Goal: Task Accomplishment & Management: Use online tool/utility

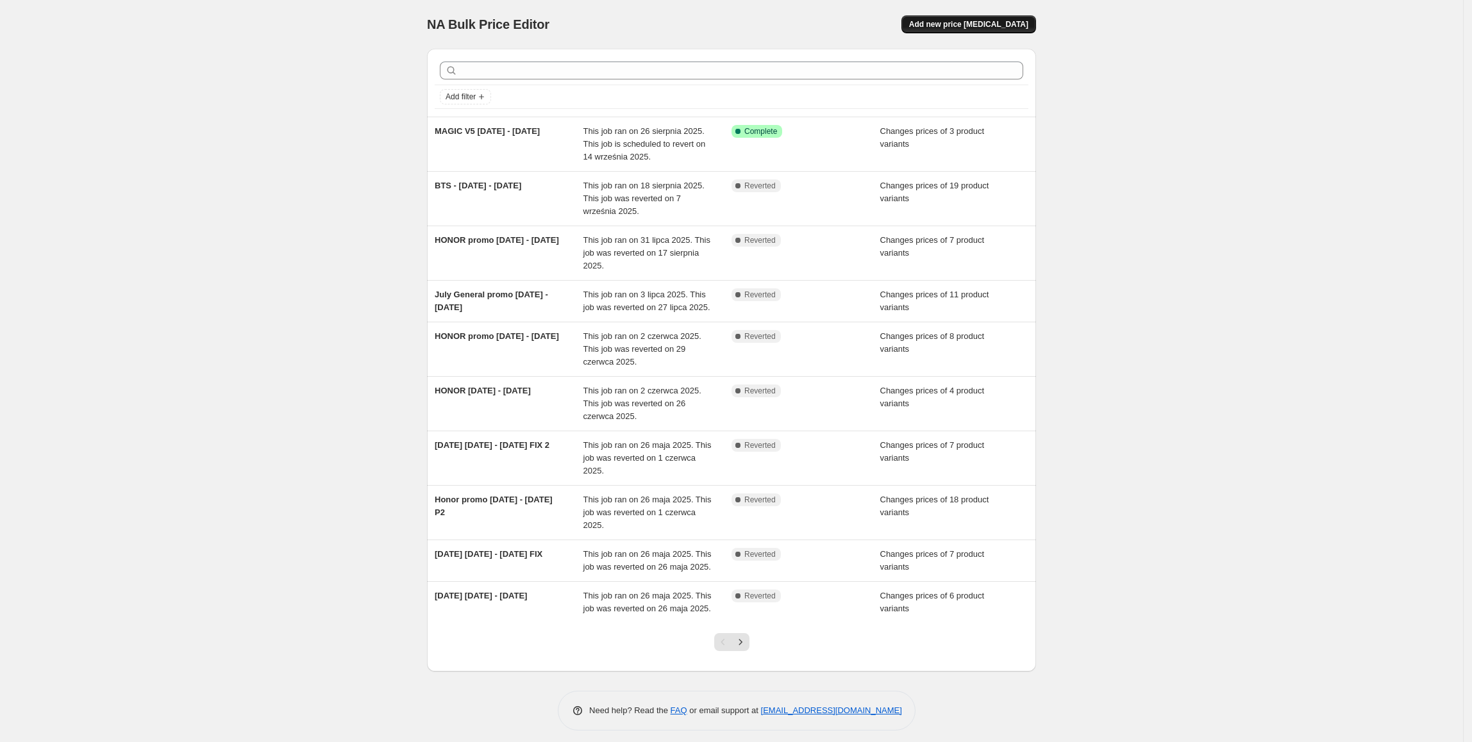
click at [1003, 23] on span "Add new price [MEDICAL_DATA]" at bounding box center [968, 24] width 119 height 10
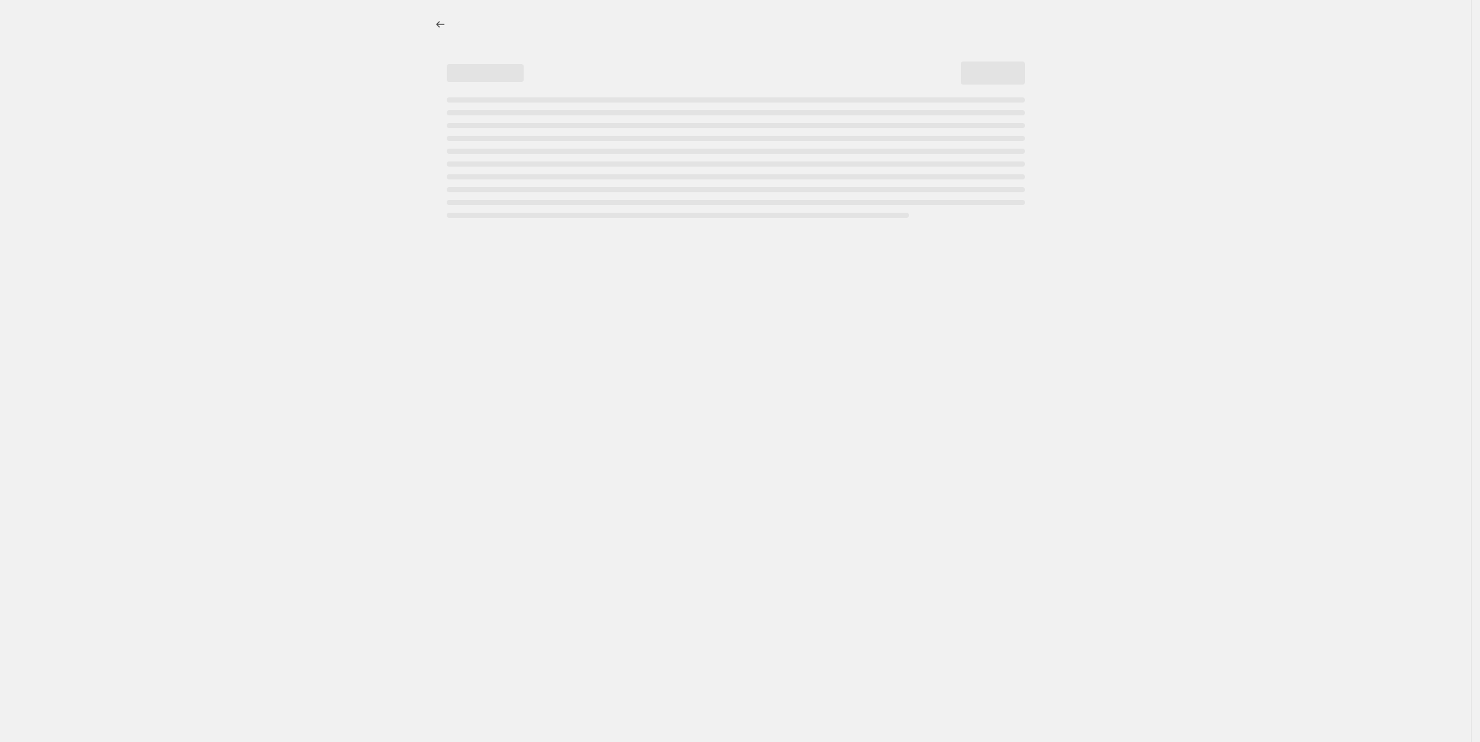
select select "percentage"
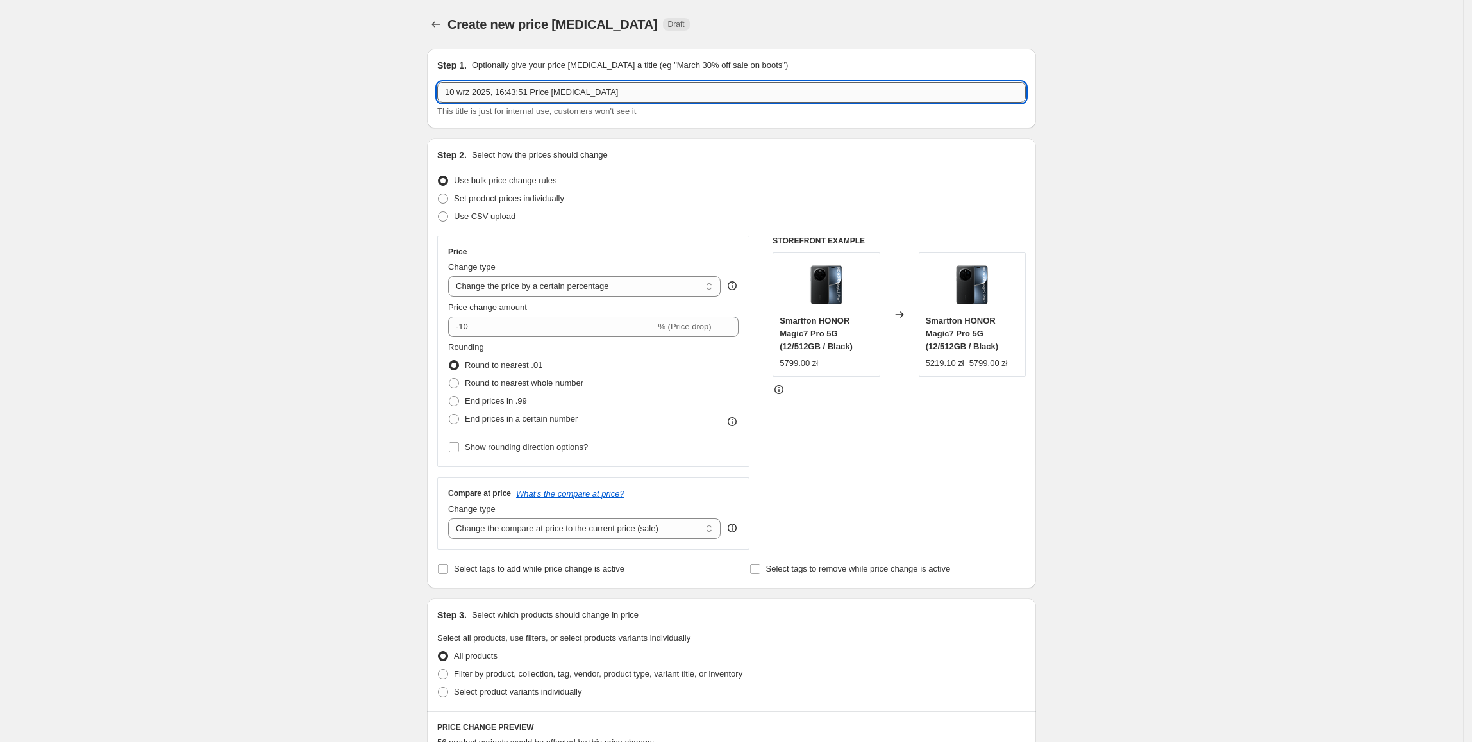
drag, startPoint x: 644, startPoint y: 85, endPoint x: 449, endPoint y: 88, distance: 194.9
click at [449, 88] on input "10 wrz 2025, 16:43:51 Price [MEDICAL_DATA]" at bounding box center [731, 92] width 589 height 21
type input "HONOR promo [DATE] - [DATE]"
click at [530, 190] on label "Set product prices individually" at bounding box center [500, 199] width 127 height 18
click at [439, 194] on input "Set product prices individually" at bounding box center [438, 194] width 1 height 1
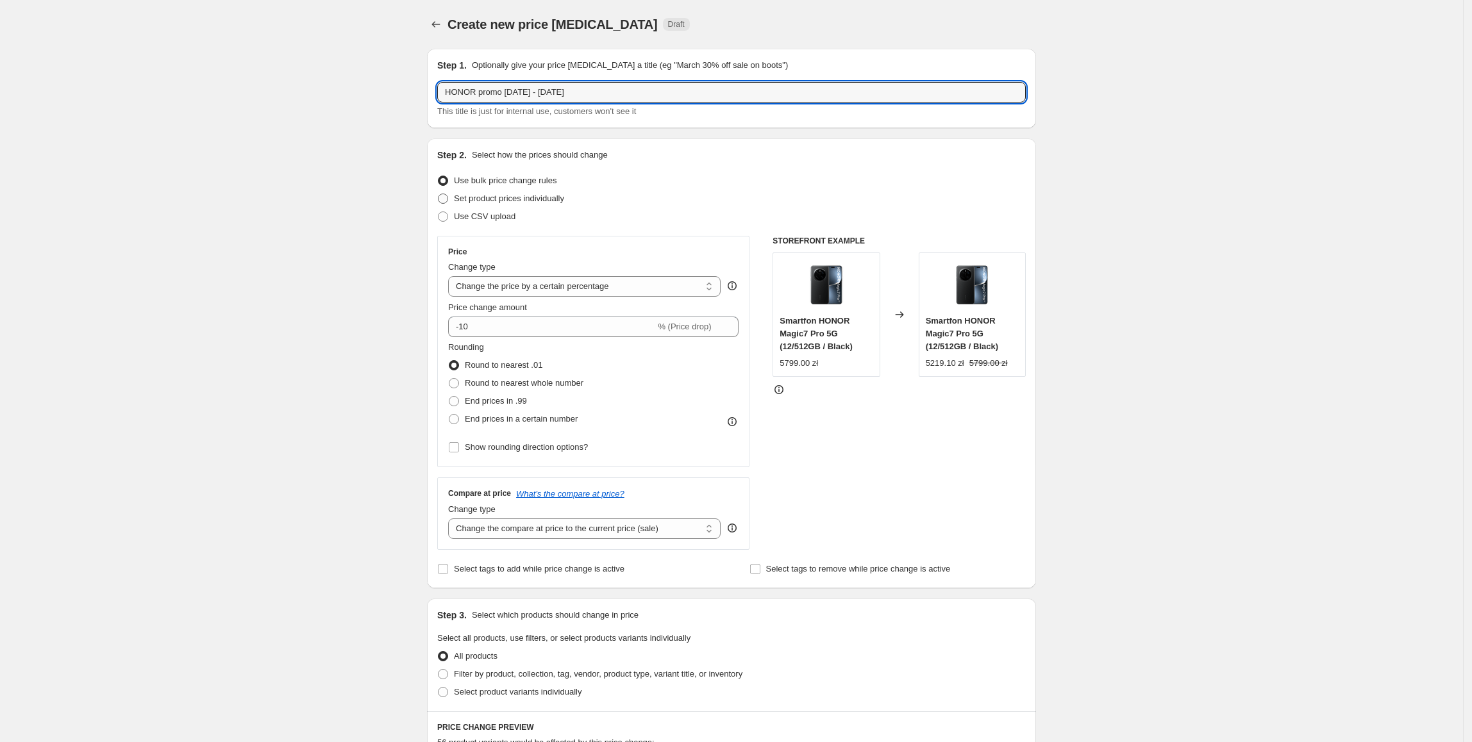
radio input "true"
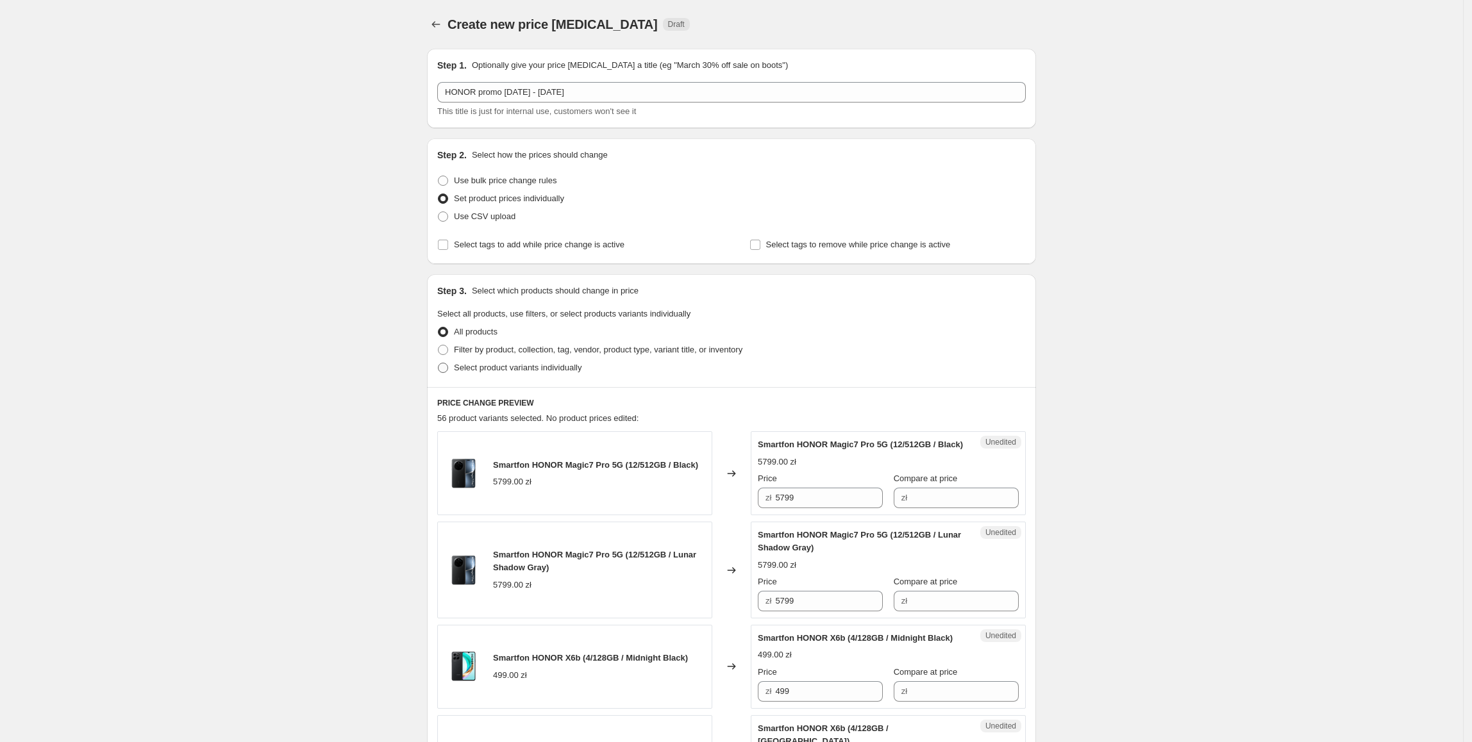
click at [495, 373] on span "Select product variants individually" at bounding box center [518, 368] width 128 height 13
click at [439, 364] on input "Select product variants individually" at bounding box center [438, 363] width 1 height 1
radio input "true"
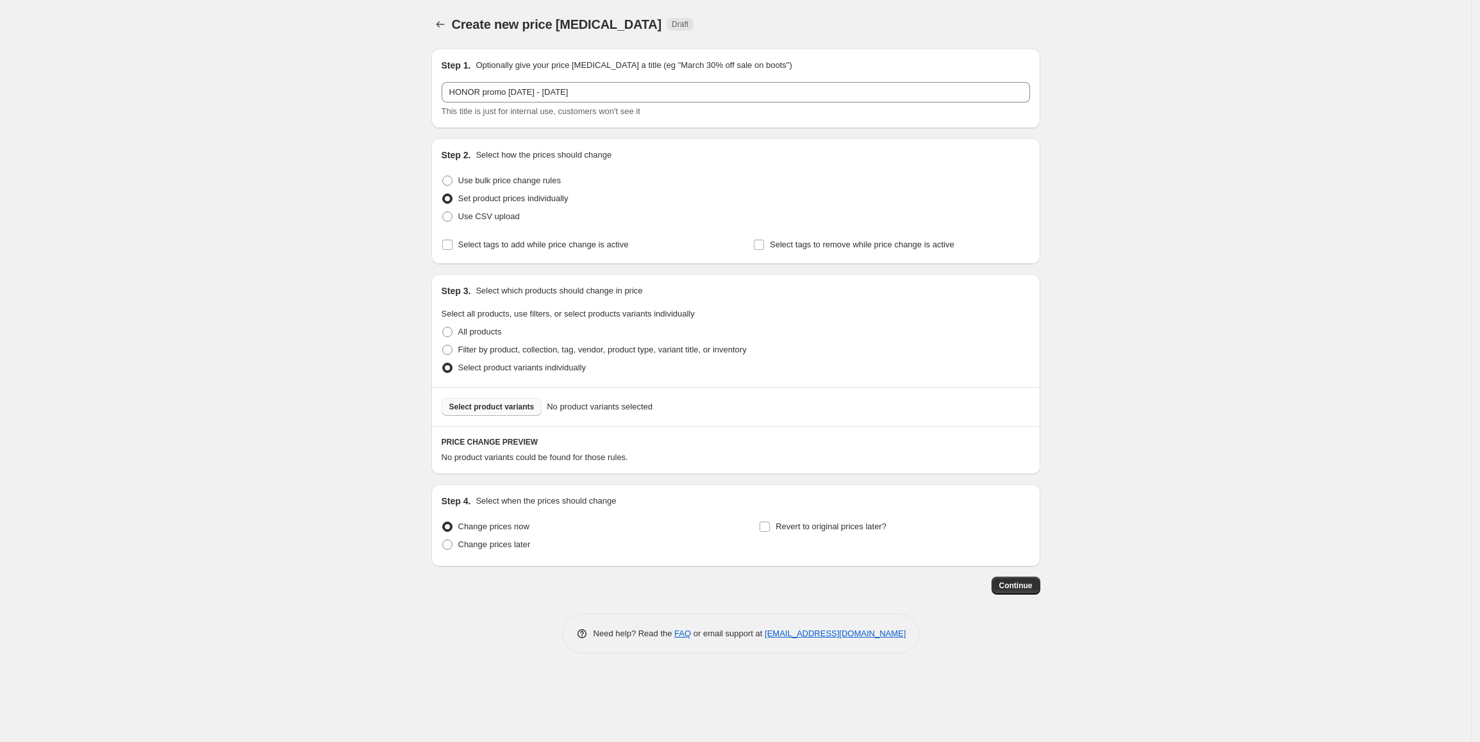
click at [498, 403] on span "Select product variants" at bounding box center [491, 407] width 85 height 10
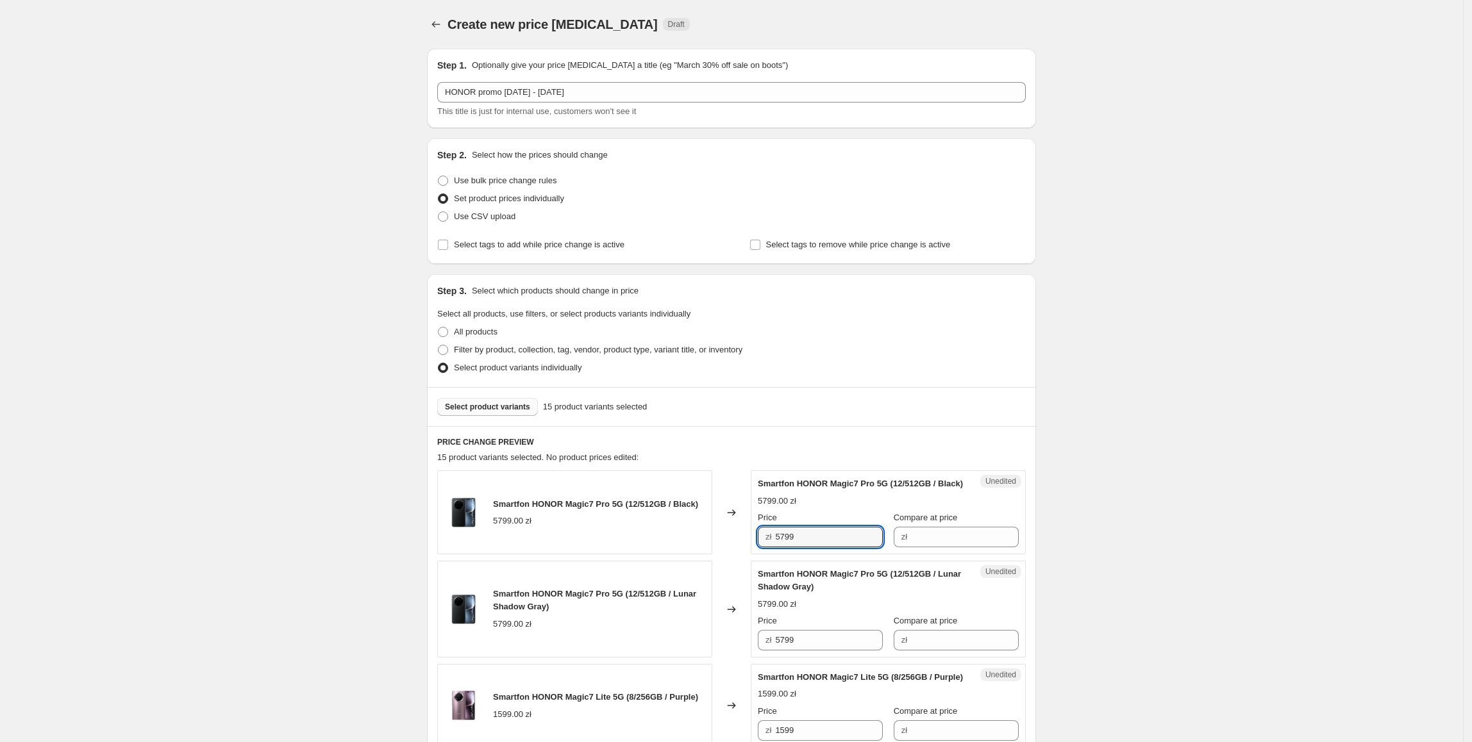
drag, startPoint x: 841, startPoint y: 556, endPoint x: 735, endPoint y: 554, distance: 106.5
click at [735, 554] on div "Smartfon HONOR Magic7 Pro 5G (12/512GB / Black) 5799.00 zł Changed to Unedited …" at bounding box center [731, 513] width 589 height 84
click at [924, 548] on input "Compare at price" at bounding box center [965, 537] width 108 height 21
paste input "5799"
type input "5799"
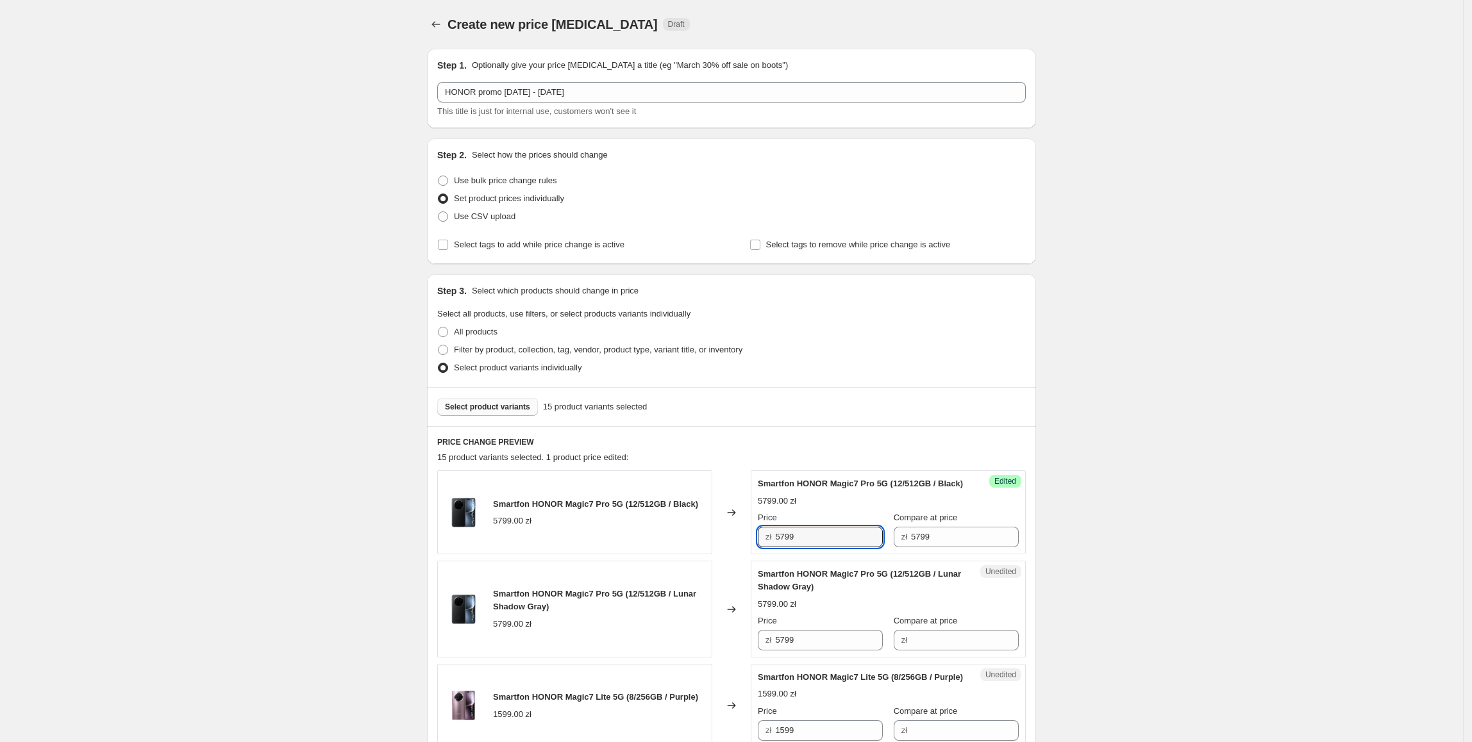
drag, startPoint x: 800, startPoint y: 549, endPoint x: 760, endPoint y: 556, distance: 40.4
click at [760, 555] on div "Success Edited Smartfon HONOR Magic7 Pro 5G (12/512GB / Black) 5799.00 zł Price…" at bounding box center [888, 513] width 275 height 84
type input "3999"
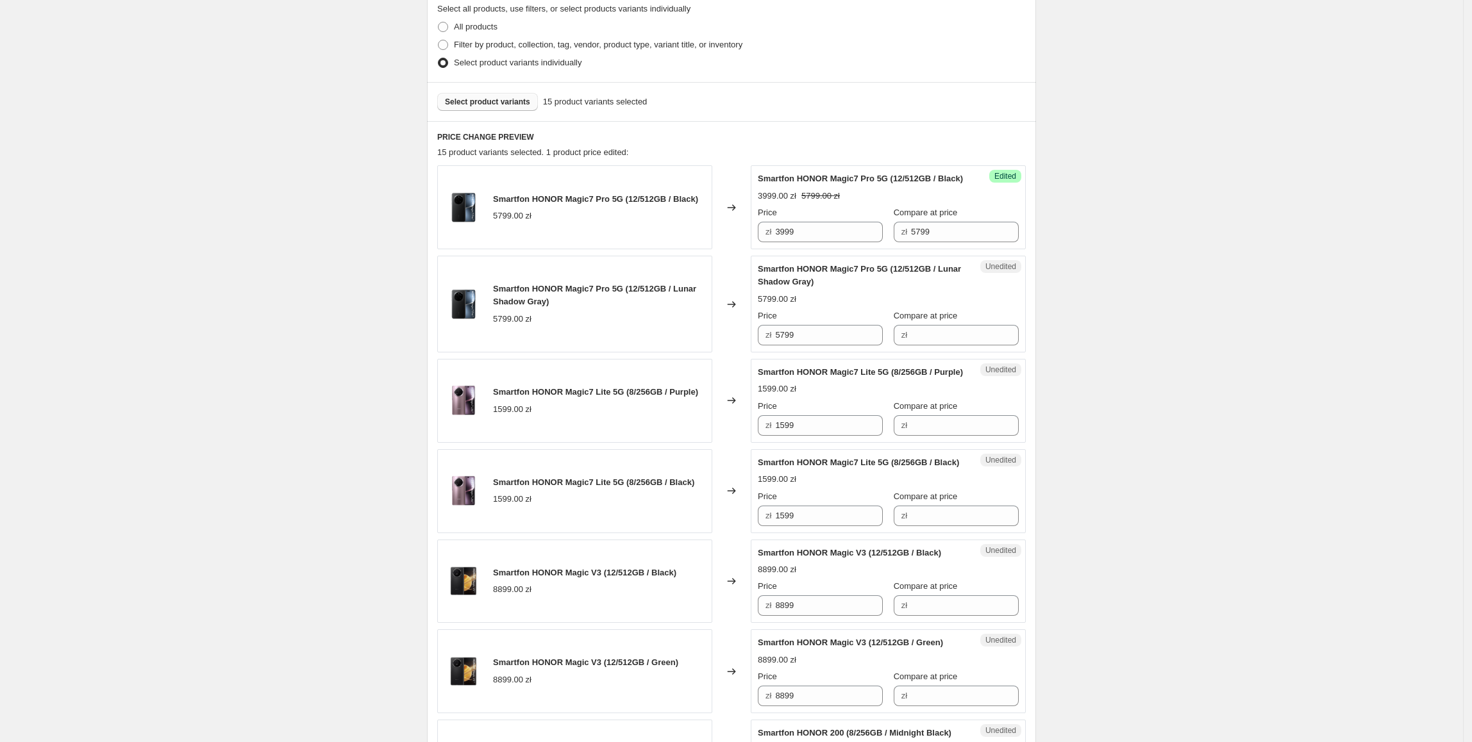
scroll to position [306, 0]
drag, startPoint x: 821, startPoint y: 237, endPoint x: 739, endPoint y: 252, distance: 83.4
click at [732, 247] on div "Smartfon HONOR Magic7 Pro 5G (12/512GB / Black) 5799.00 zł Changed to Success E…" at bounding box center [731, 206] width 589 height 84
drag, startPoint x: 845, startPoint y: 351, endPoint x: 668, endPoint y: 345, distance: 177.1
click at [668, 345] on div "Smartfon HONOR Magic7 Pro 5G (12/512GB / Lunar Shadow Gray) 5799.00 zł Changed …" at bounding box center [731, 303] width 589 height 97
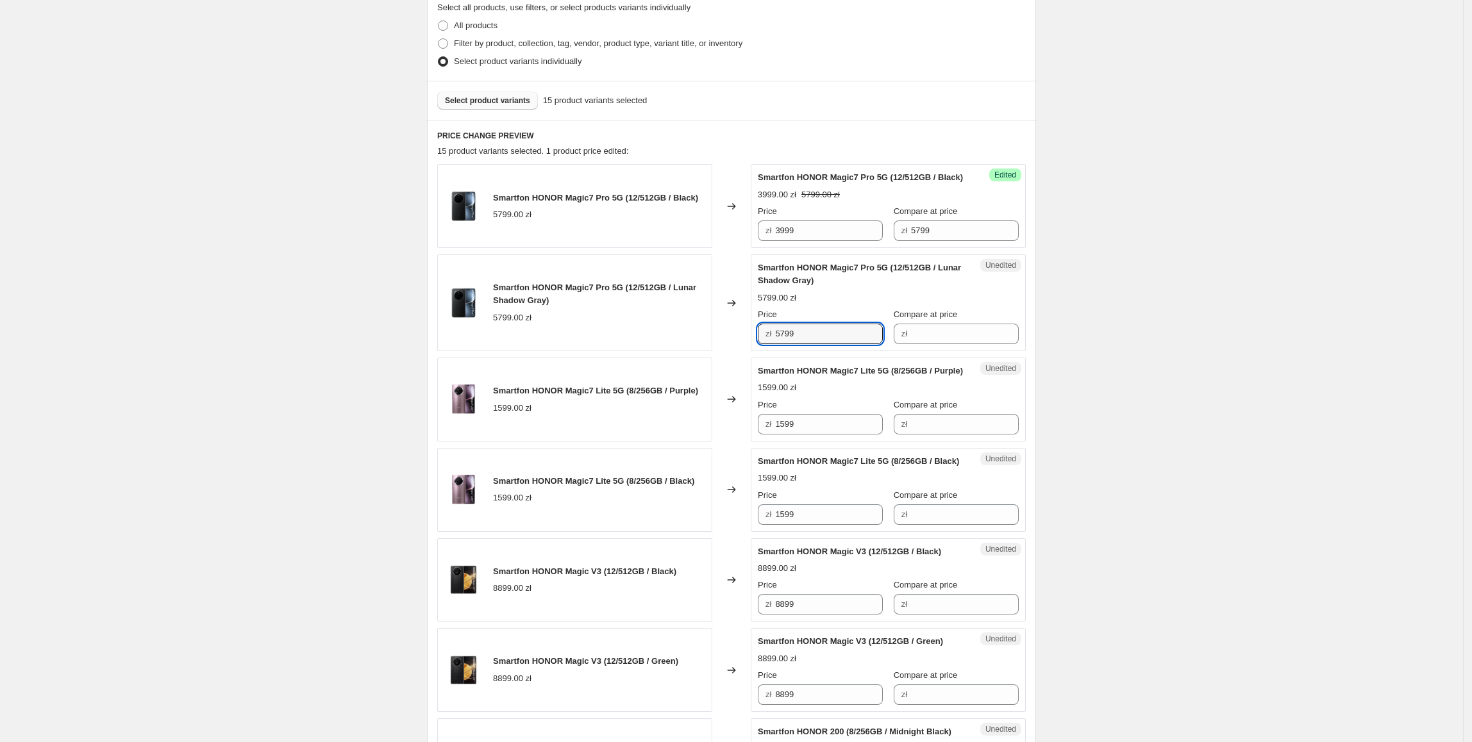
paste input "39"
type input "3999"
drag, startPoint x: 667, startPoint y: 345, endPoint x: 789, endPoint y: 330, distance: 122.1
click at [676, 349] on div "Smartfon HONOR Magic7 Pro 5G (12/512GB / Lunar Shadow Gray) 5799.00 zł" at bounding box center [574, 303] width 275 height 97
drag, startPoint x: 955, startPoint y: 242, endPoint x: 837, endPoint y: 245, distance: 117.4
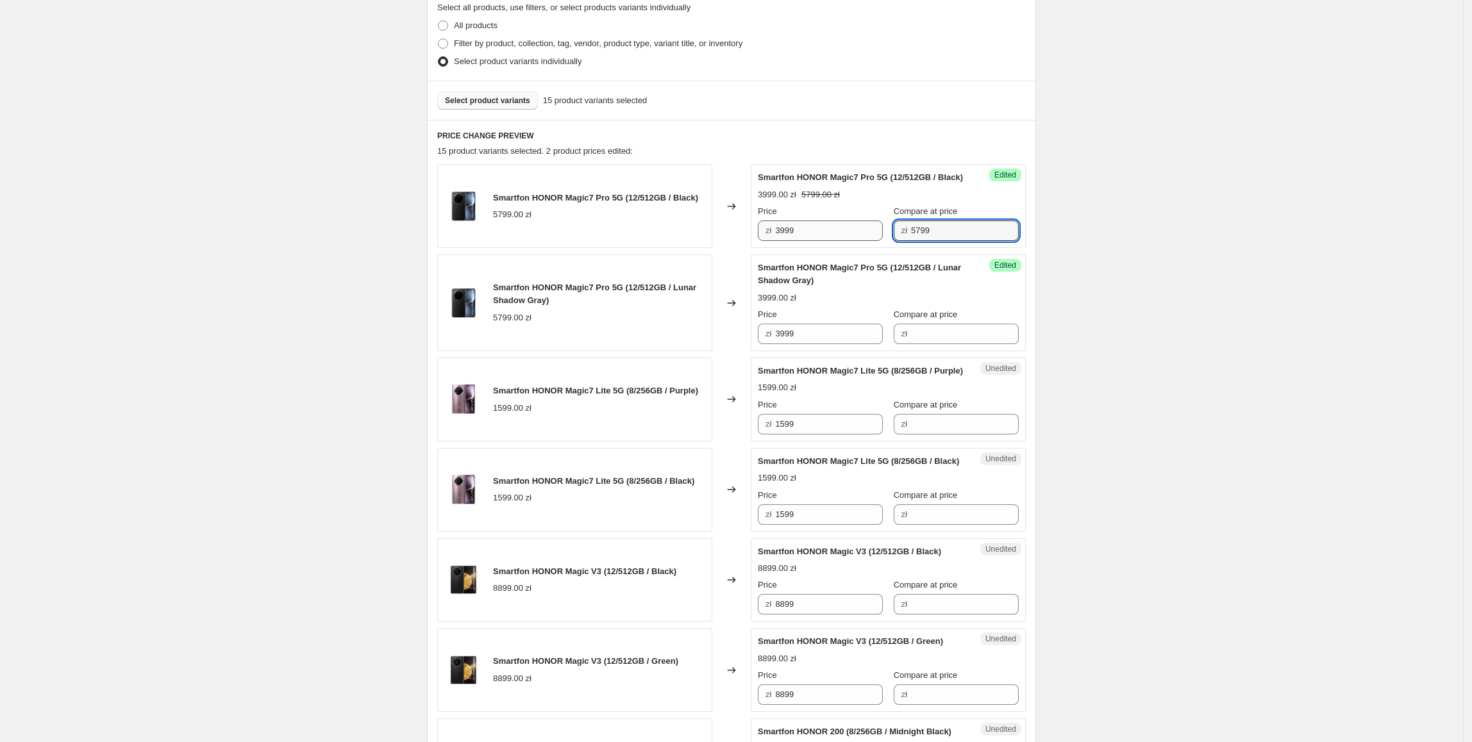
click at [837, 241] on div "Price zł 3999 Compare at price zł 5799" at bounding box center [888, 223] width 261 height 36
click at [962, 344] on input "Compare at price" at bounding box center [965, 334] width 108 height 21
paste input "5799"
type input "5799"
click at [1139, 319] on div "Create new price [MEDICAL_DATA]. This page is ready Create new price [MEDICAL_D…" at bounding box center [731, 734] width 1463 height 2081
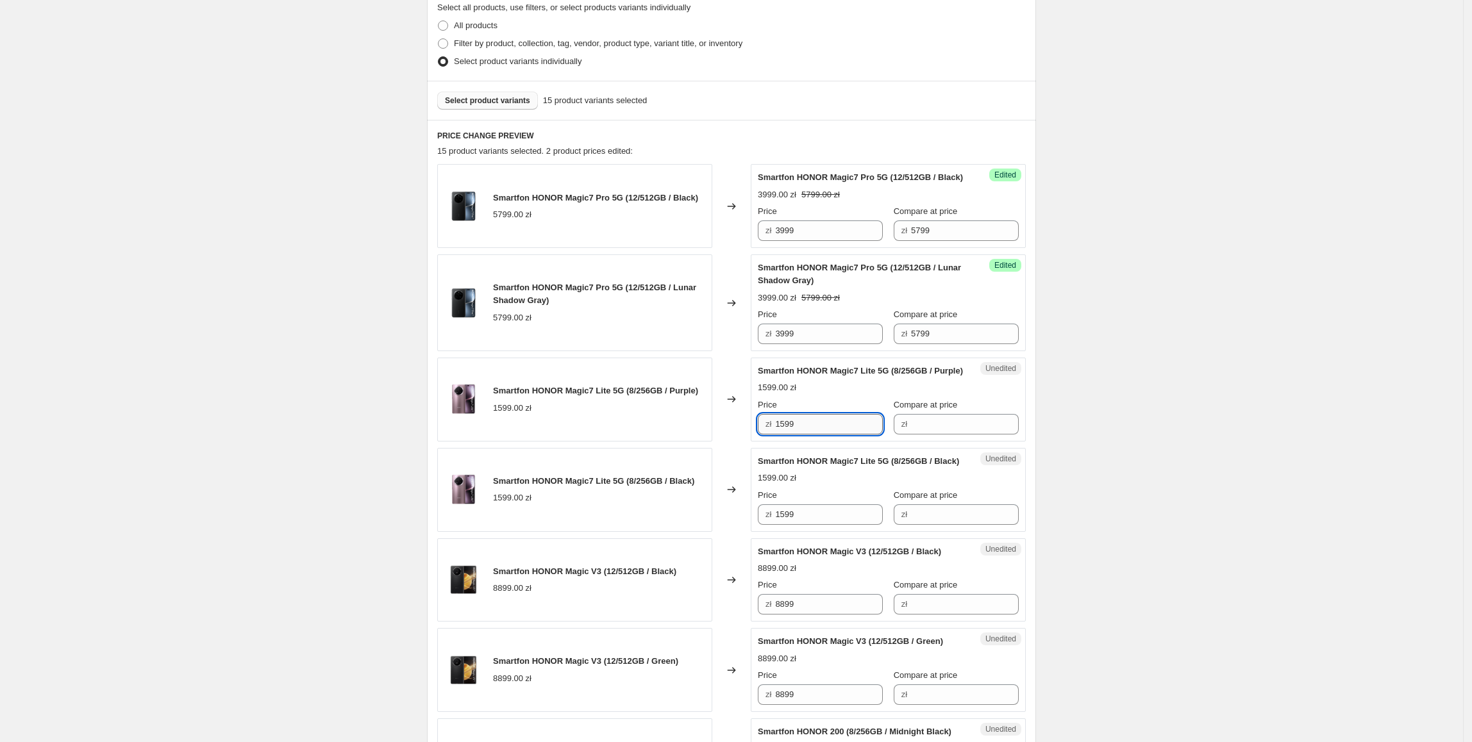
drag, startPoint x: 829, startPoint y: 455, endPoint x: 812, endPoint y: 455, distance: 17.3
click at [745, 442] on div "Smartfon HONOR Magic7 Lite 5G (8/256GB / Purple) 1599.00 zł Changed to Unedited…" at bounding box center [731, 400] width 589 height 84
click at [935, 435] on input "Compare at price" at bounding box center [965, 424] width 108 height 21
paste input "1599"
type input "1599"
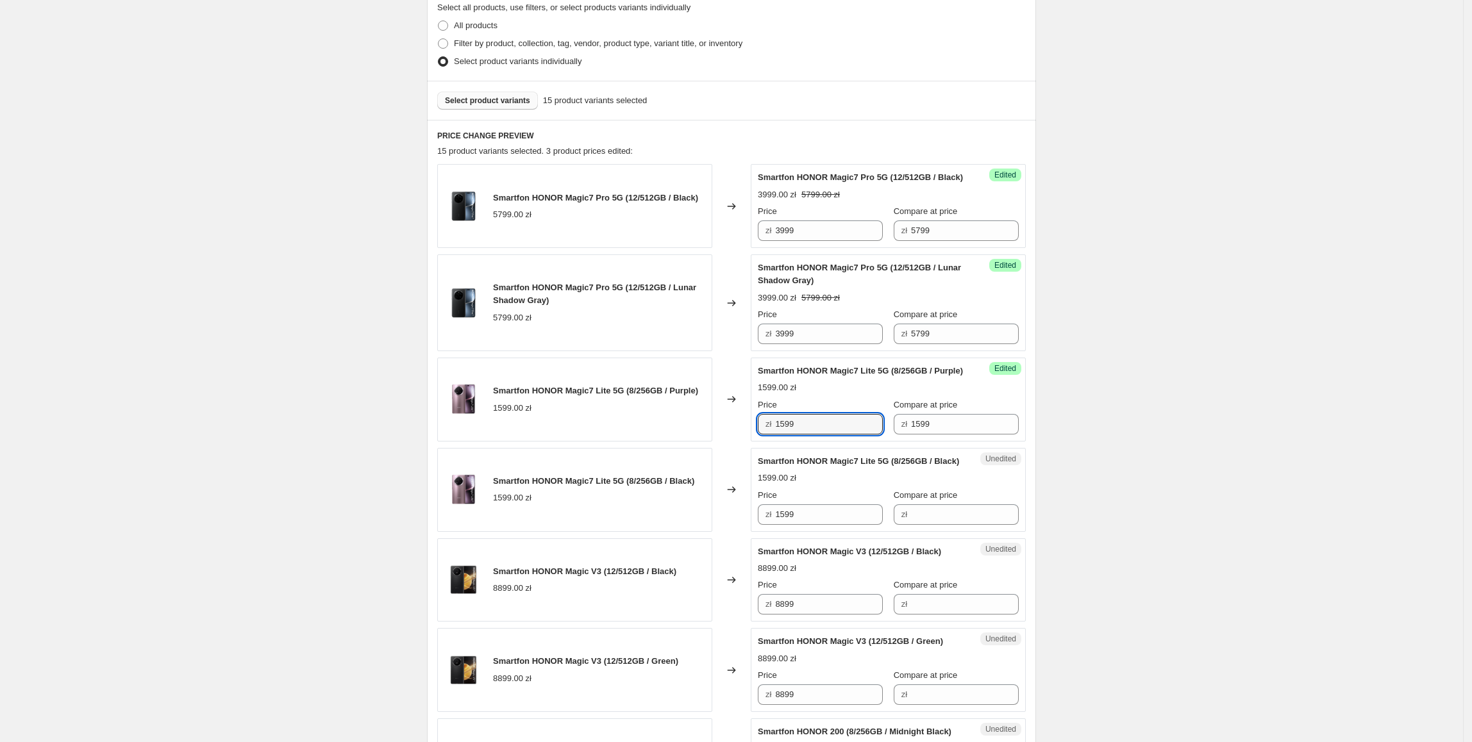
drag, startPoint x: 824, startPoint y: 449, endPoint x: 769, endPoint y: 458, distance: 55.9
click at [769, 435] on div "zł 1599" at bounding box center [820, 424] width 125 height 21
type input "1399"
click at [707, 442] on div "Smartfon HONOR Magic7 Lite 5G (8/256GB / Purple) 1599.00 zł" at bounding box center [574, 400] width 275 height 84
drag, startPoint x: 818, startPoint y: 455, endPoint x: 747, endPoint y: 462, distance: 71.5
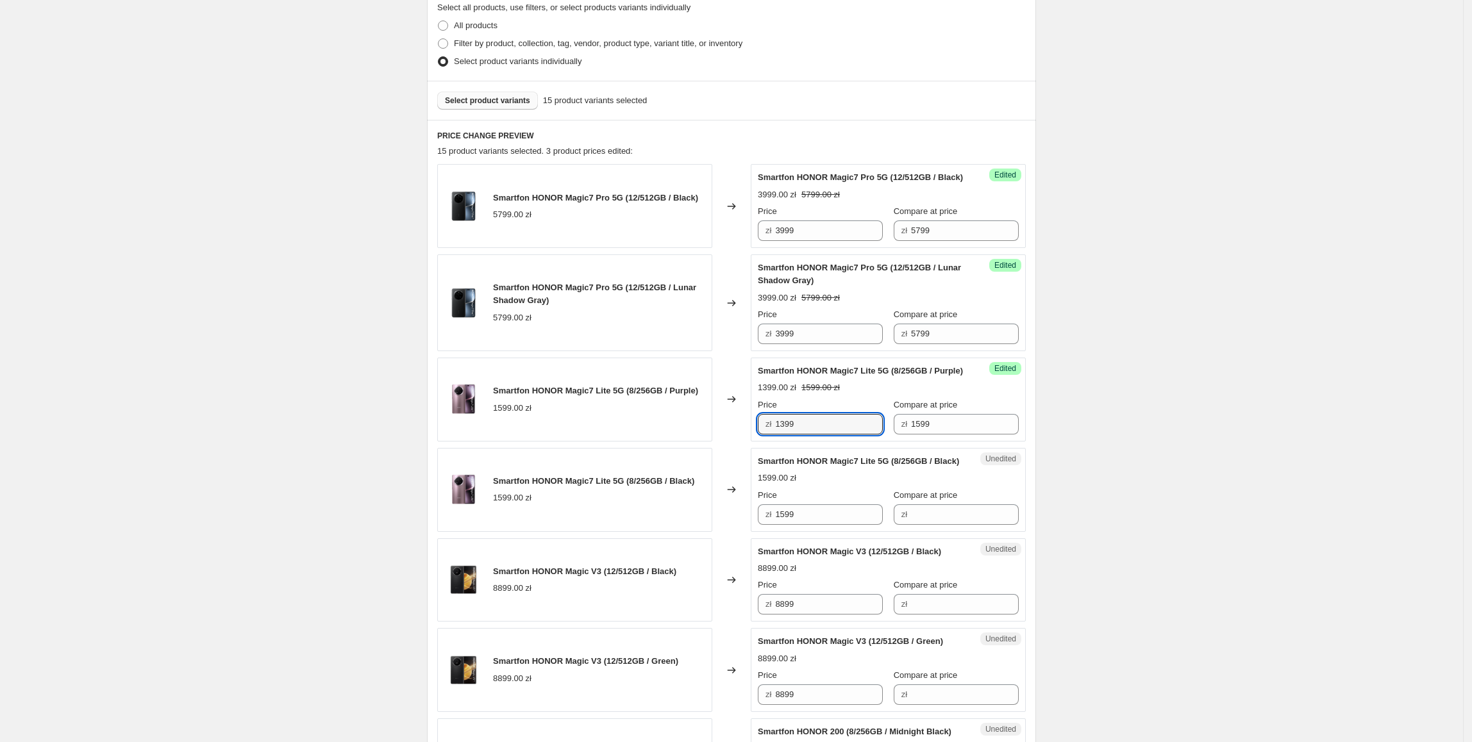
click at [747, 442] on div "Smartfon HONOR Magic7 Lite 5G (8/256GB / Purple) 1599.00 zł Changed to Success …" at bounding box center [731, 400] width 589 height 84
drag, startPoint x: 817, startPoint y: 551, endPoint x: 647, endPoint y: 560, distance: 170.1
click at [647, 532] on div "Smartfon HONOR Magic7 Lite 5G (8/256GB / Black) 1599.00 zł Changed to Unedited …" at bounding box center [731, 490] width 589 height 84
paste input "3"
type input "1399"
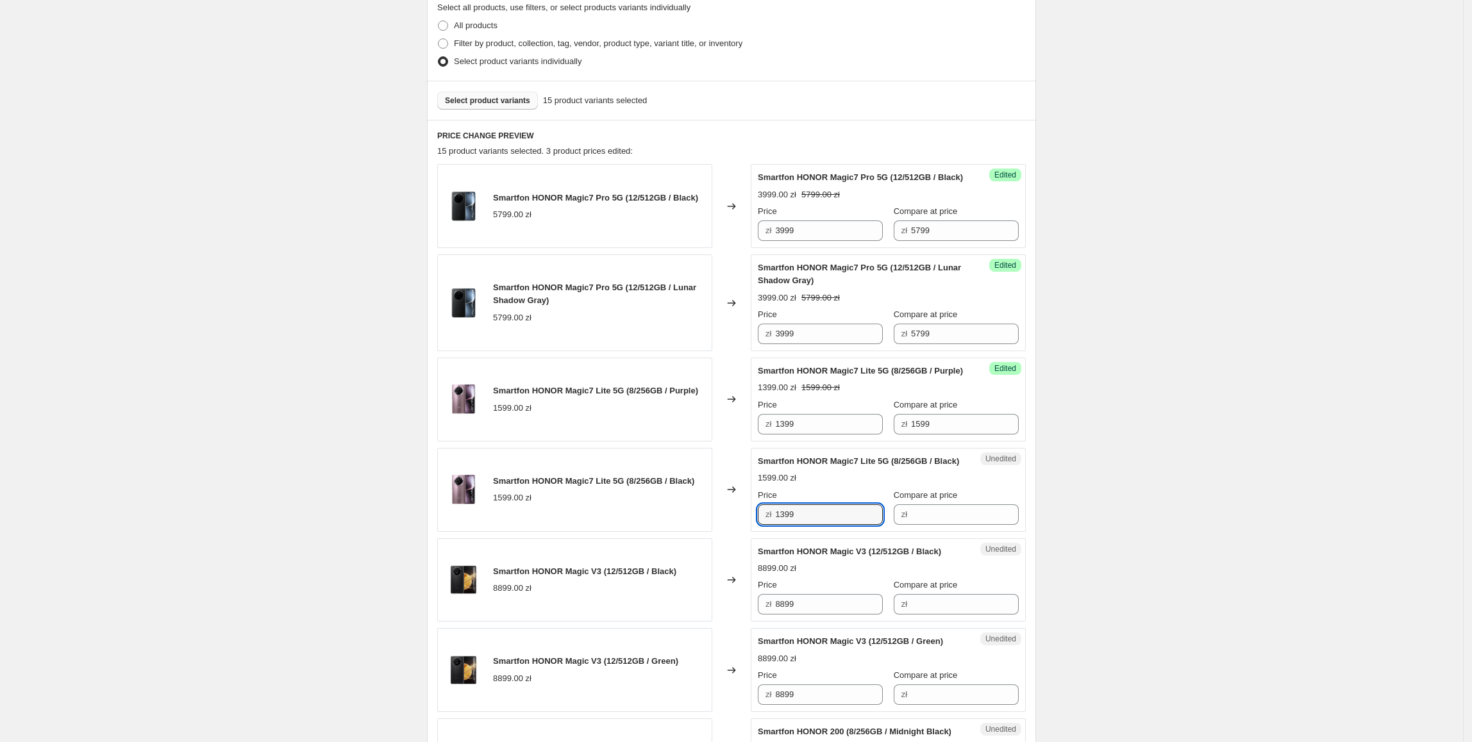
click at [647, 532] on div "Smartfon HONOR Magic7 Lite 5G (8/256GB / Black) 1599.00 zł" at bounding box center [574, 490] width 275 height 84
drag, startPoint x: 948, startPoint y: 452, endPoint x: 898, endPoint y: 521, distance: 85.4
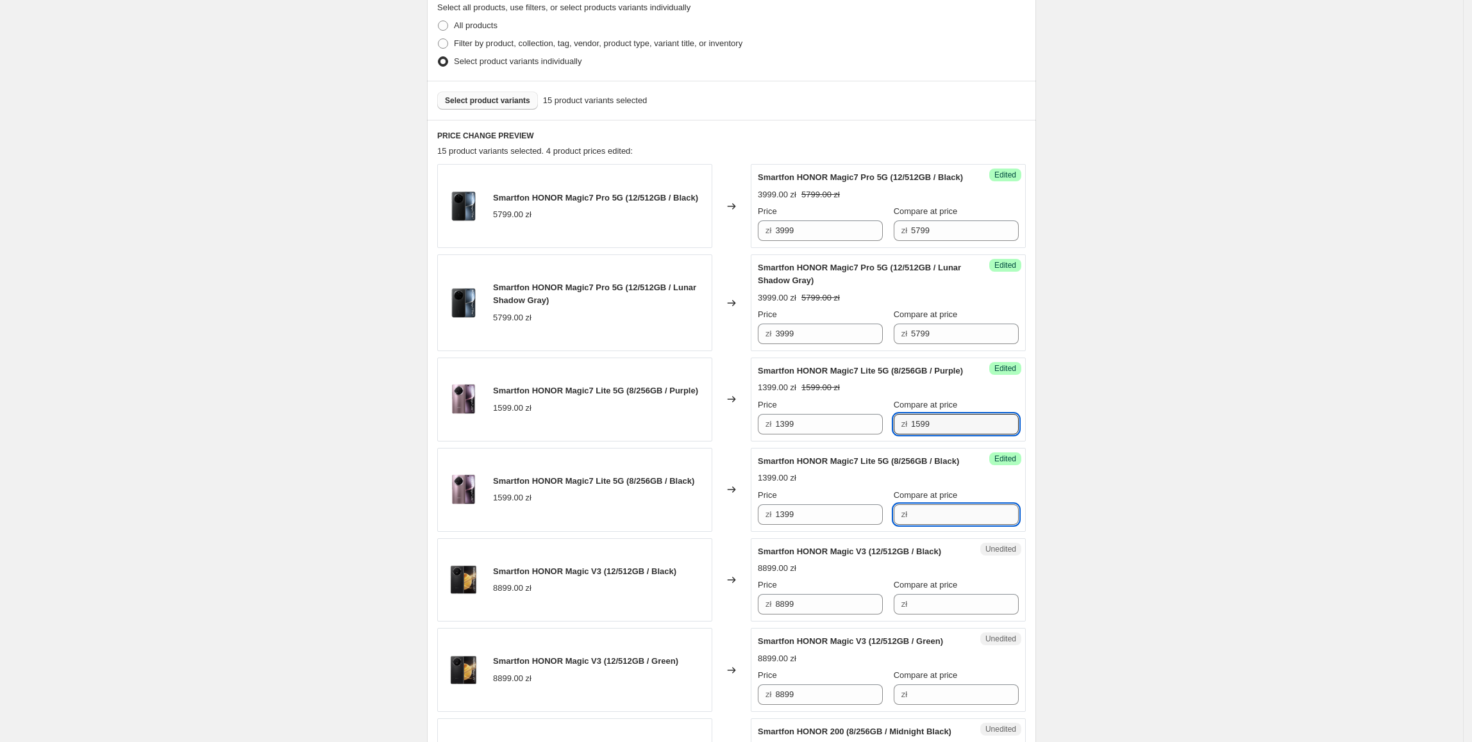
click at [916, 525] on input "Compare at price" at bounding box center [965, 515] width 108 height 21
paste input "1599"
type input "1599"
click at [1094, 426] on div "Create new price [MEDICAL_DATA]. This page is ready Create new price [MEDICAL_D…" at bounding box center [731, 734] width 1463 height 2081
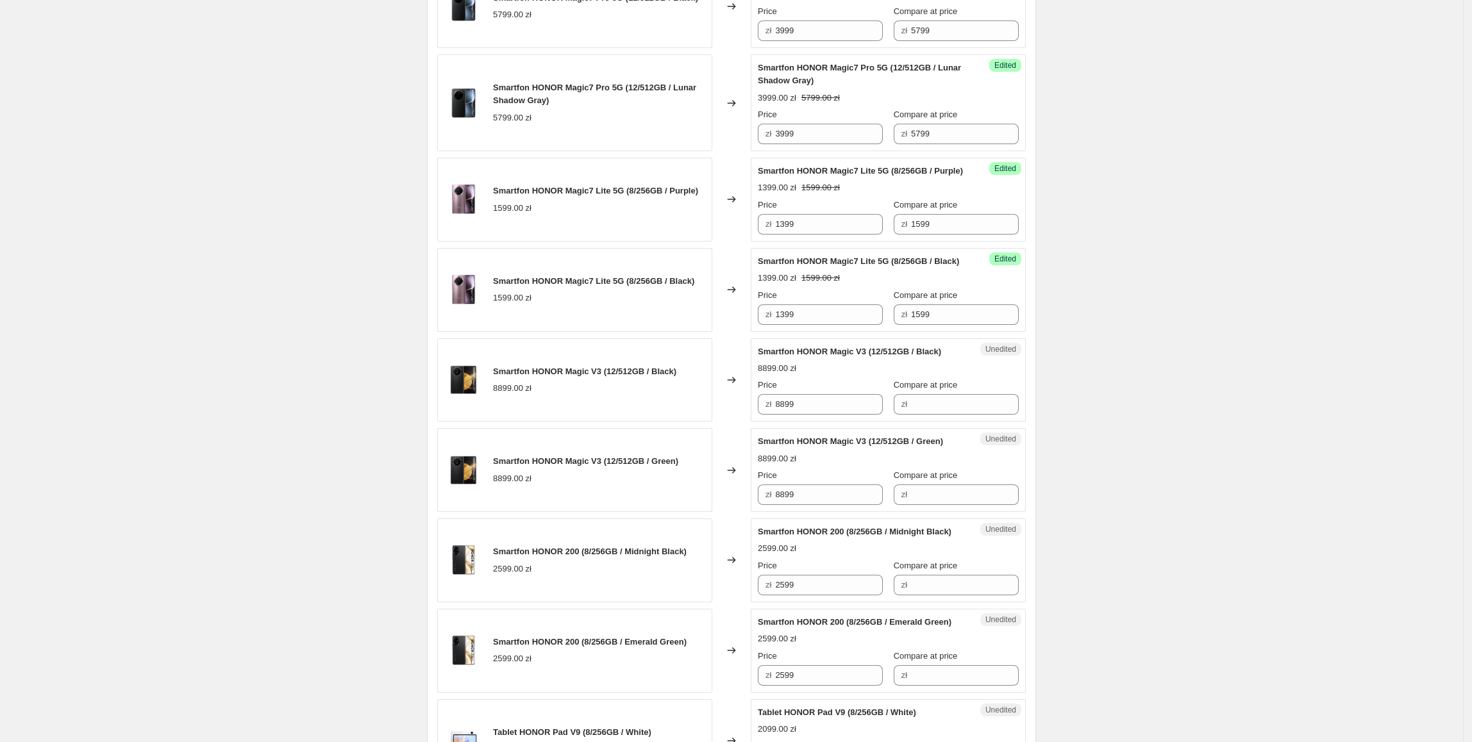
scroll to position [508, 0]
drag, startPoint x: 803, startPoint y: 446, endPoint x: 908, endPoint y: 464, distance: 106.0
click at [733, 462] on div "Smartfon HONOR Magic7 Pro 5G (12/512GB / Black) 5799.00 zł Changed to Success E…" at bounding box center [731, 648] width 589 height 1373
click at [916, 413] on input "Compare at price" at bounding box center [965, 402] width 108 height 21
paste input "8899"
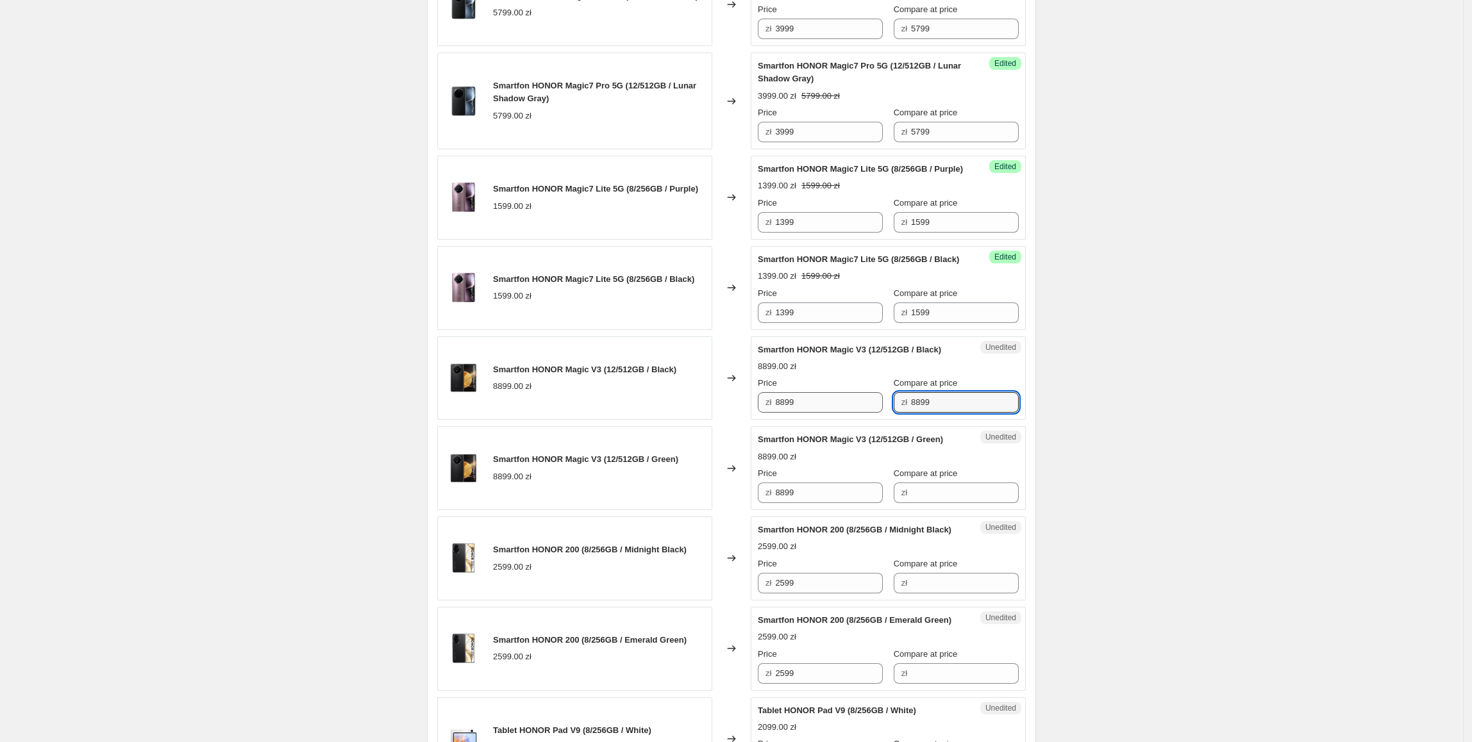
type input "8899"
drag, startPoint x: 824, startPoint y: 446, endPoint x: 755, endPoint y: 451, distance: 68.8
click at [755, 421] on div "Success Edited Smartfon HONOR Magic V3 (12/512GB / Black) 8899.00 zł Price zł 8…" at bounding box center [888, 379] width 275 height 84
type input "5999"
click at [778, 473] on div "Unedited Smartfon HONOR Magic V3 (12/512GB / Green) 8899.00 zł Price zł 8899 Co…" at bounding box center [888, 468] width 275 height 84
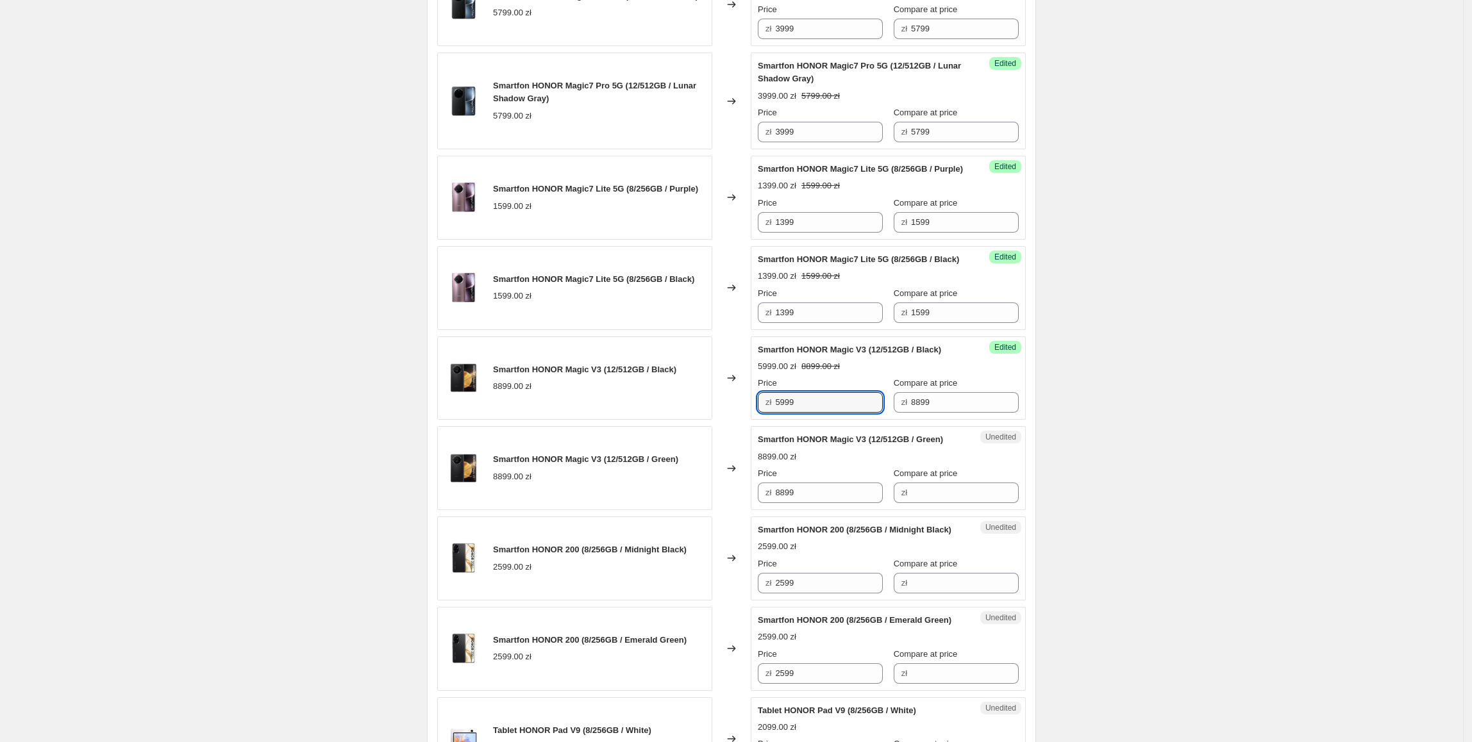
drag, startPoint x: 814, startPoint y: 451, endPoint x: 760, endPoint y: 458, distance: 54.2
click at [760, 421] on div "Success Edited Smartfon HONOR Magic V3 (12/512GB / Black) 5999.00 zł 8899.00 zł…" at bounding box center [888, 379] width 275 height 84
drag, startPoint x: 828, startPoint y: 537, endPoint x: 736, endPoint y: 539, distance: 92.3
click at [736, 510] on div "Smartfon HONOR Magic V3 (12/512GB / Green) 8899.00 zł Changed to Unedited Smart…" at bounding box center [731, 468] width 589 height 84
paste input "59"
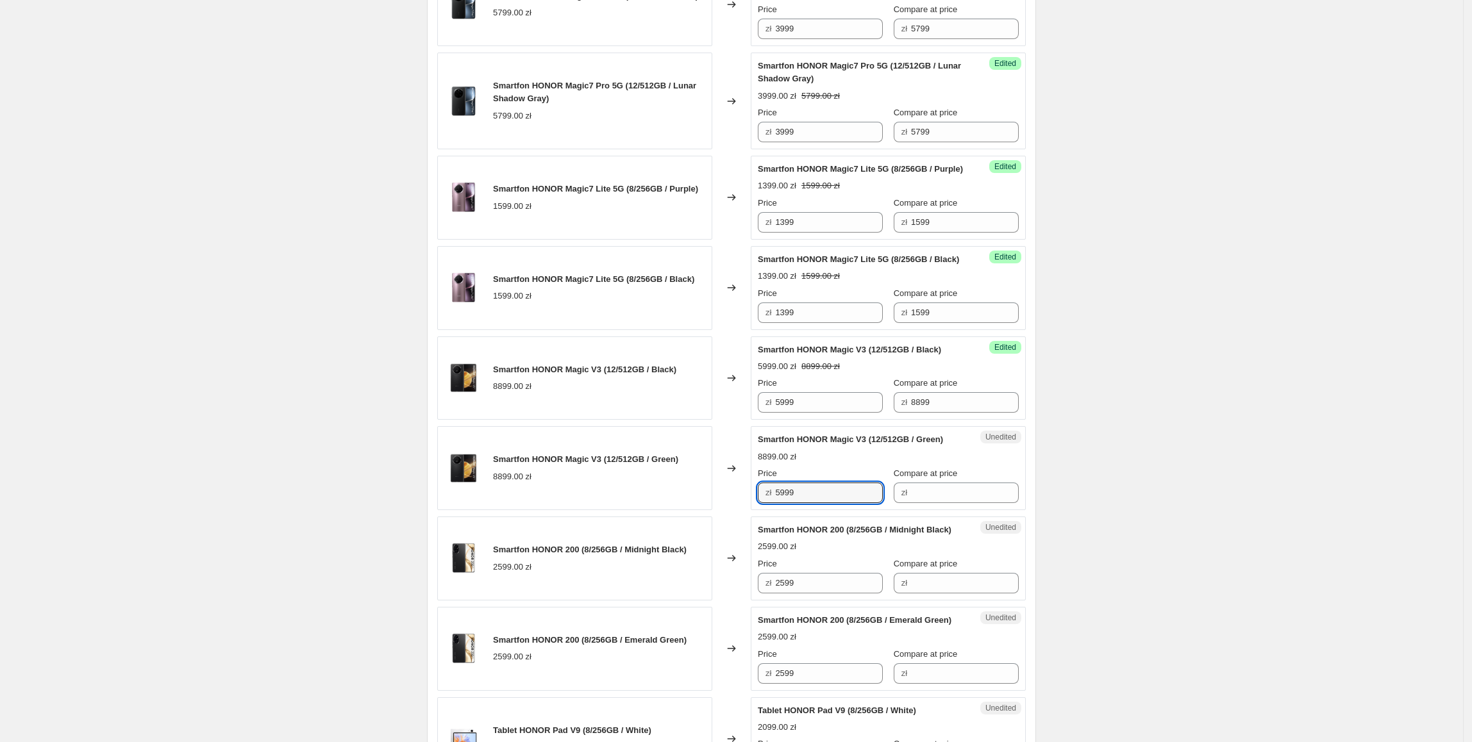
type input "5999"
click at [642, 510] on div "Smartfon HONOR Magic V3 (12/512GB / Green) 8899.00 zł" at bounding box center [574, 468] width 275 height 84
drag, startPoint x: 942, startPoint y: 440, endPoint x: 857, endPoint y: 460, distance: 87.6
click at [857, 421] on div "Success Edited Smartfon HONOR Magic V3 (12/512GB / Black) 5999.00 zł 8899.00 zł…" at bounding box center [888, 379] width 275 height 84
click at [941, 503] on input "Compare at price" at bounding box center [965, 493] width 108 height 21
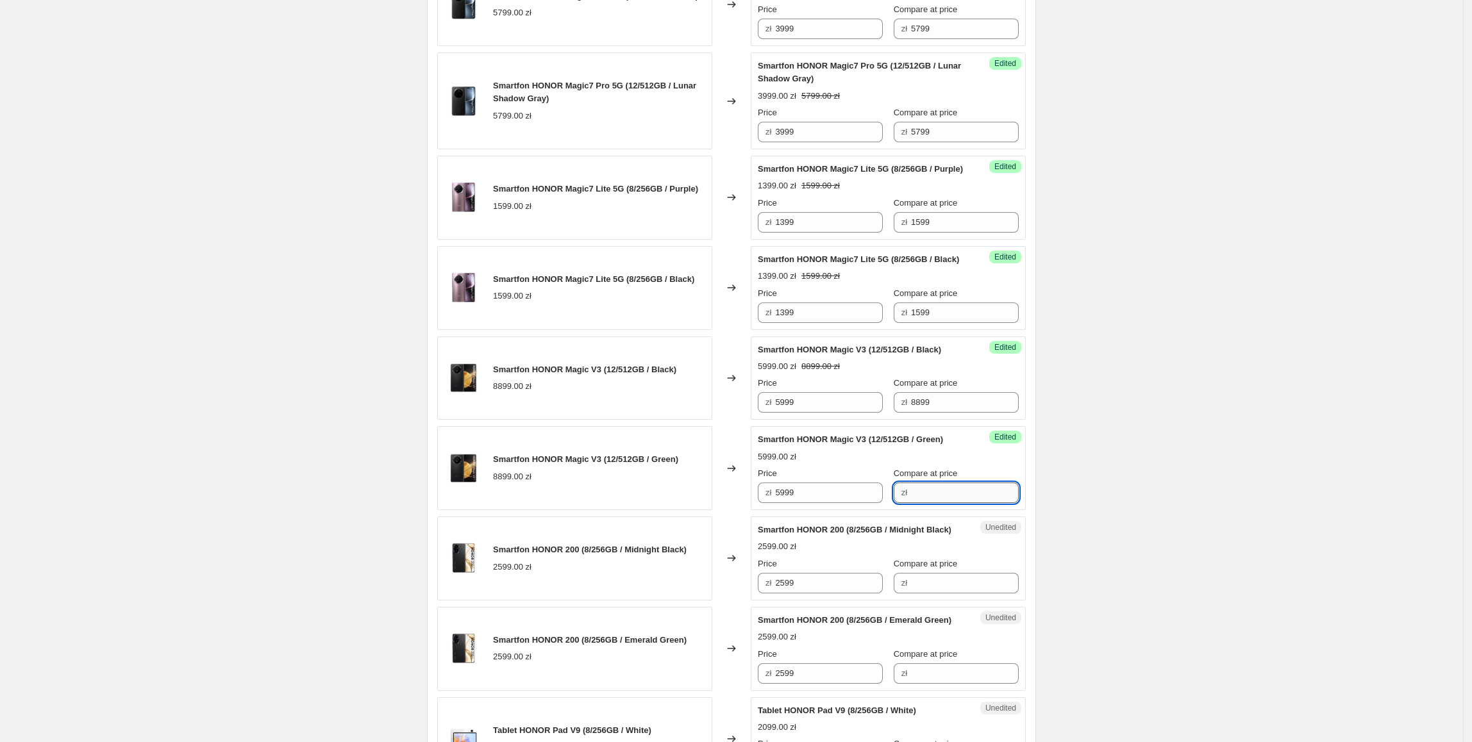
paste input "8899"
type input "8899"
click at [1107, 405] on div "Create new price [MEDICAL_DATA]. This page is ready Create new price [MEDICAL_D…" at bounding box center [731, 532] width 1463 height 2081
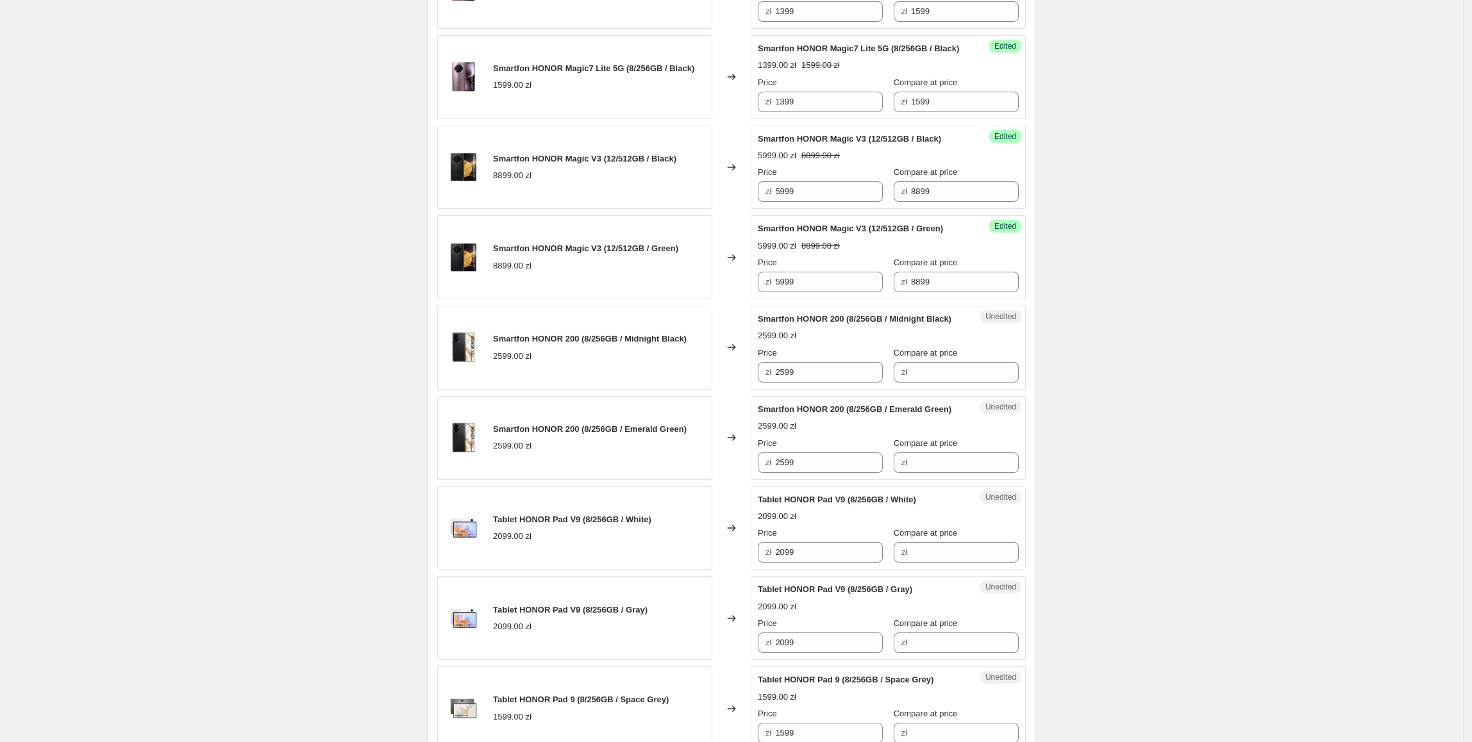
scroll to position [723, 0]
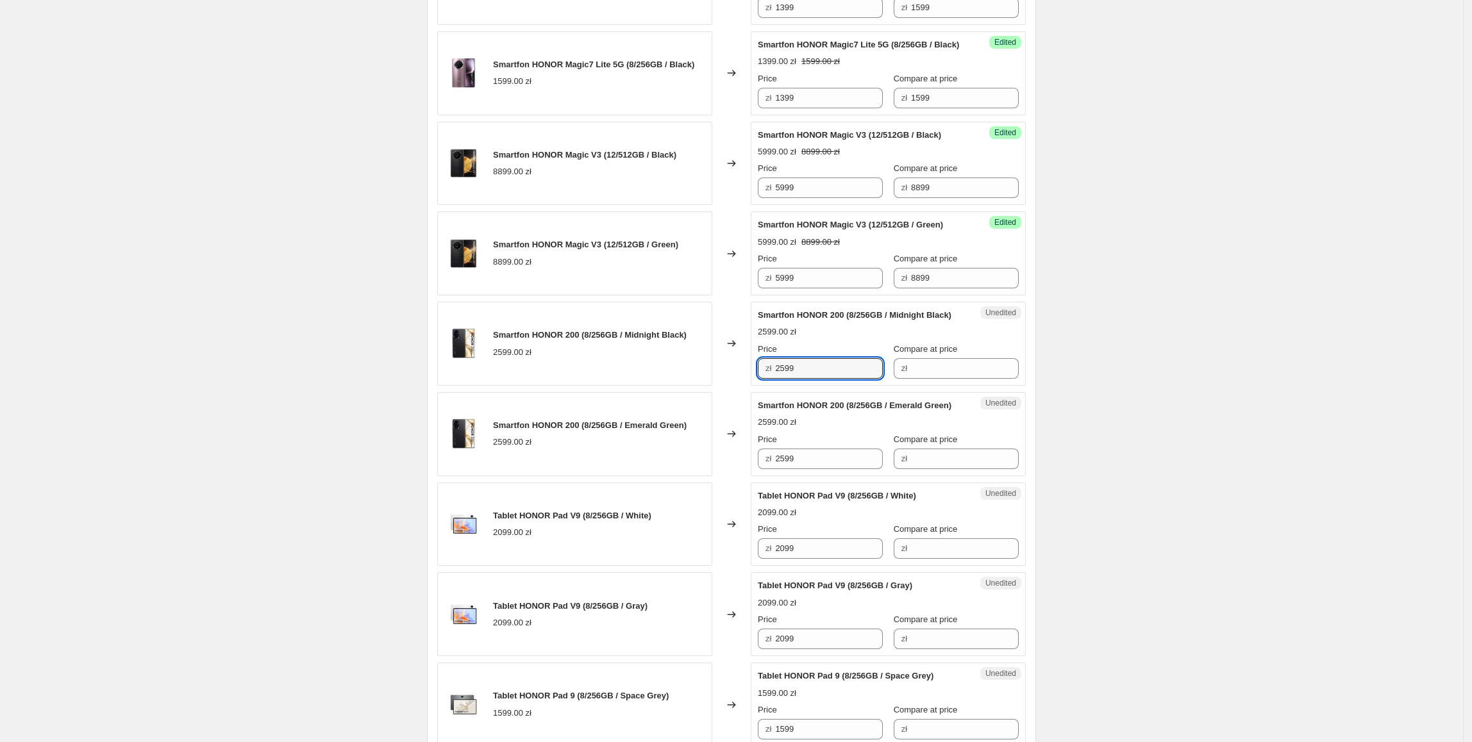
drag, startPoint x: 832, startPoint y: 421, endPoint x: 693, endPoint y: 435, distance: 139.2
click at [693, 386] on div "Smartfon HONOR 200 (8/256GB / Midnight Black) 2599.00 zł Changed to Unedited Sm…" at bounding box center [731, 344] width 589 height 84
click at [931, 379] on input "Compare at price" at bounding box center [965, 368] width 108 height 21
paste input "2599"
type input "2599"
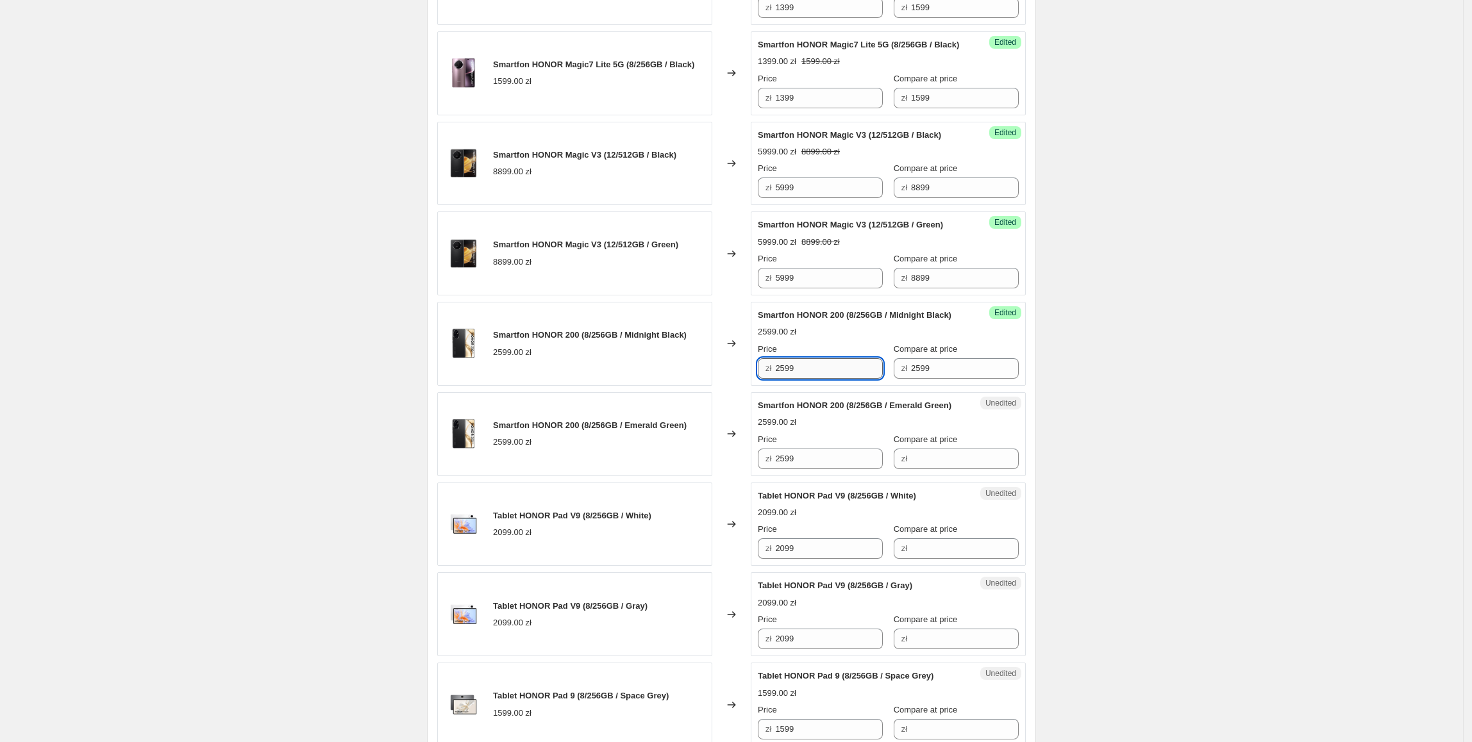
drag, startPoint x: 793, startPoint y: 421, endPoint x: 801, endPoint y: 424, distance: 9.2
click at [794, 379] on input "2599" at bounding box center [829, 368] width 108 height 21
click at [808, 379] on input "2599" at bounding box center [829, 368] width 108 height 21
drag, startPoint x: 810, startPoint y: 426, endPoint x: 757, endPoint y: 428, distance: 53.3
click at [757, 386] on div "Success Edited Smartfon HONOR 200 (8/256GB / Midnight Black) 2599.00 zł Price z…" at bounding box center [888, 344] width 275 height 84
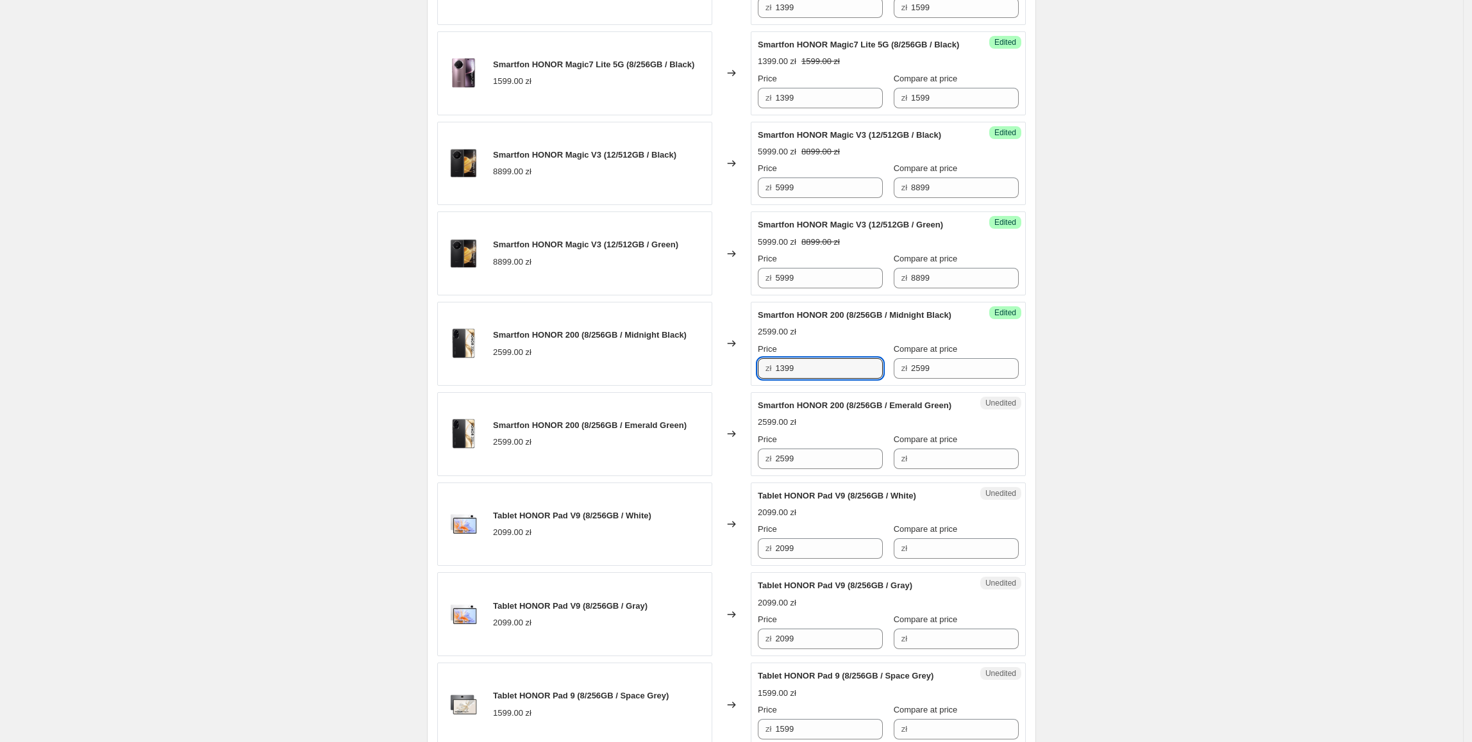
type input "1399"
click at [622, 474] on div "Smartfon HONOR 200 (8/256GB / Emerald Green) 2599.00 zł" at bounding box center [574, 434] width 275 height 84
drag, startPoint x: 832, startPoint y: 418, endPoint x: 781, endPoint y: 510, distance: 105.6
click at [669, 386] on div "Smartfon HONOR 200 (8/256GB / Midnight Black) 2599.00 zł Changed to Success Edi…" at bounding box center [731, 344] width 589 height 84
paste input "13"
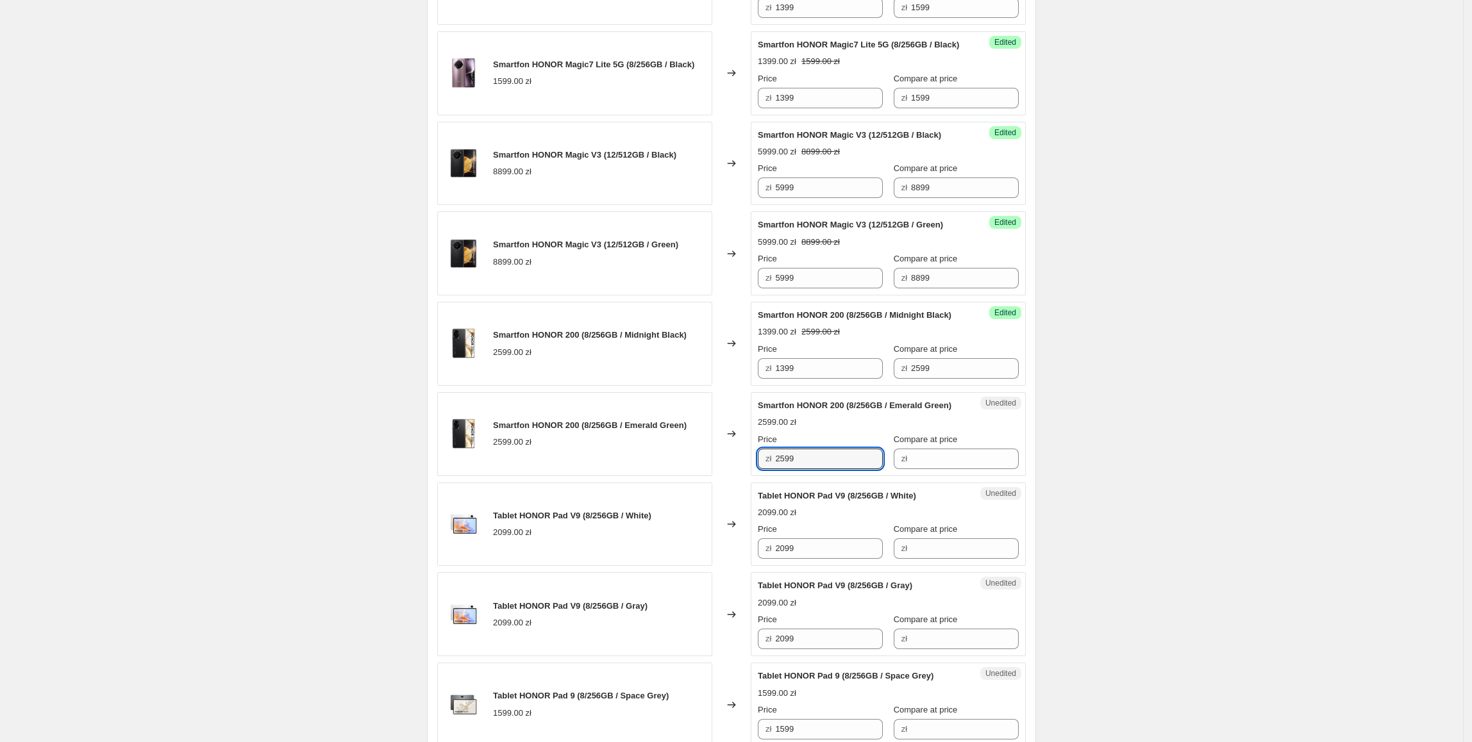
drag, startPoint x: 757, startPoint y: 532, endPoint x: 696, endPoint y: 532, distance: 60.9
click at [698, 476] on div "Smartfon HONOR 200 (8/256GB / Emerald Green) 2599.00 zł Changed to Unedited Sma…" at bounding box center [731, 434] width 589 height 84
type input "1399"
click at [695, 476] on div "Smartfon HONOR 200 (8/256GB / Emerald Green) 2599.00 zł" at bounding box center [574, 434] width 275 height 84
drag, startPoint x: 955, startPoint y: 427, endPoint x: 869, endPoint y: 453, distance: 89.0
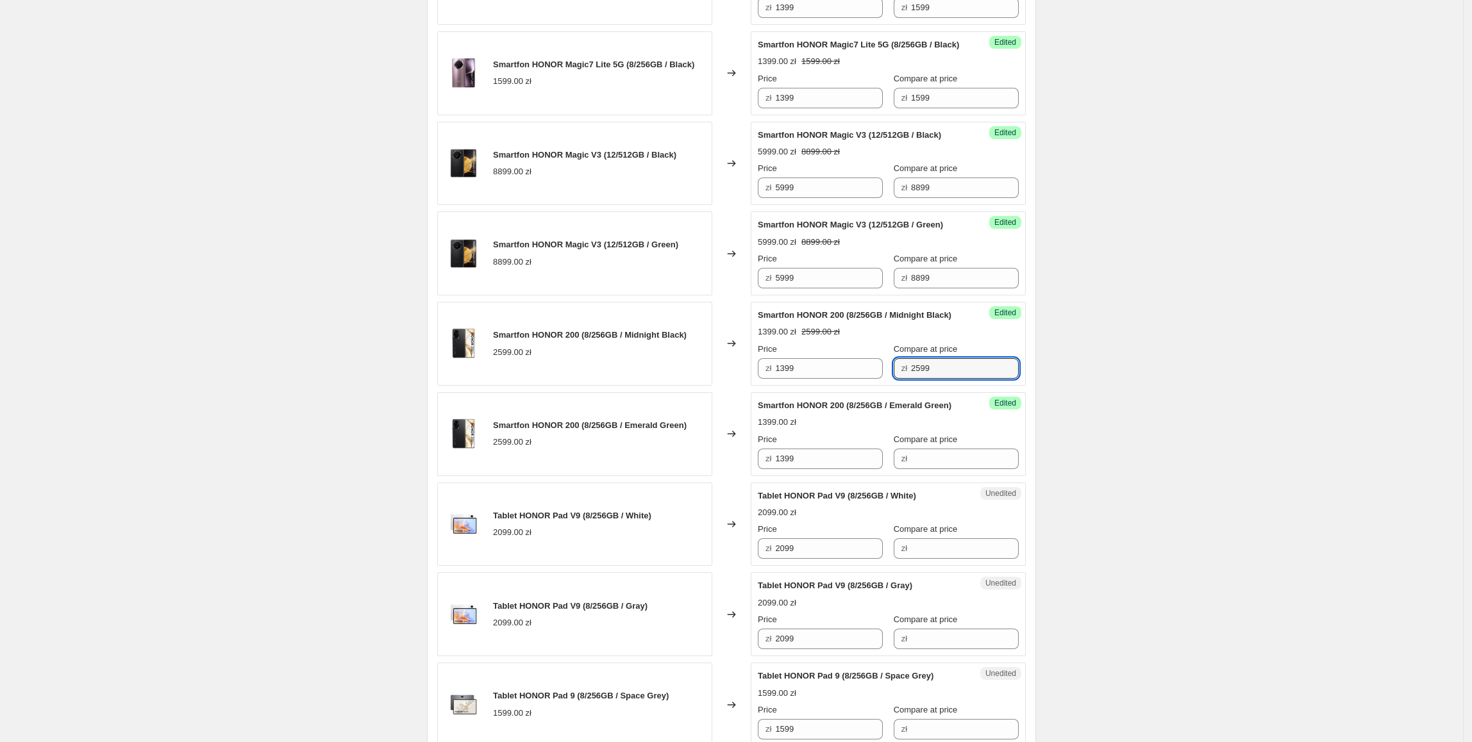
click at [855, 442] on div "Smartfon HONOR Magic7 Pro 5G (12/512GB / Black) 5799.00 zł Changed to Success E…" at bounding box center [731, 433] width 589 height 1373
click at [921, 469] on input "Compare at price" at bounding box center [965, 459] width 108 height 21
paste input "2599"
type input "2599"
click at [691, 476] on div "Smartfon HONOR 200 (8/256GB / Emerald Green) 2599.00 zł" at bounding box center [574, 434] width 275 height 84
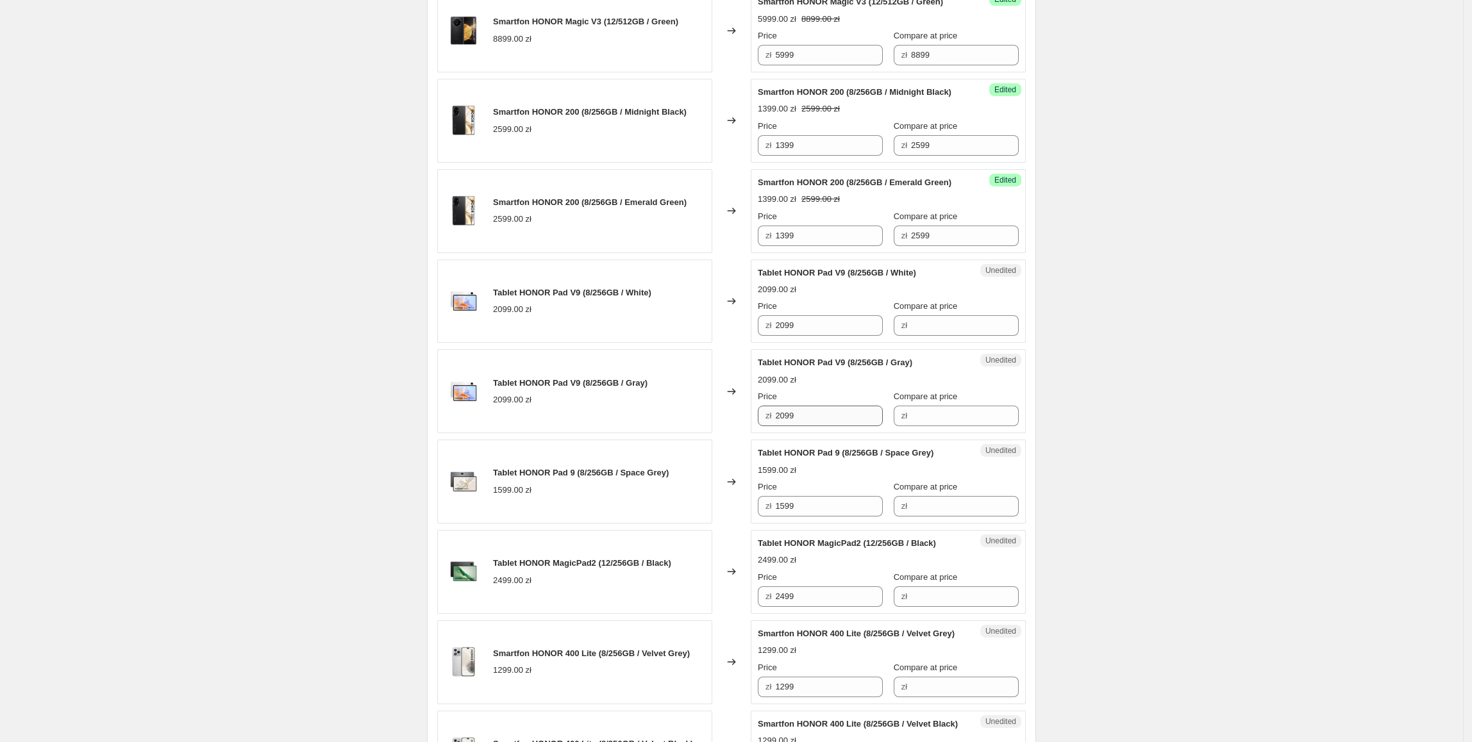
scroll to position [989, 0]
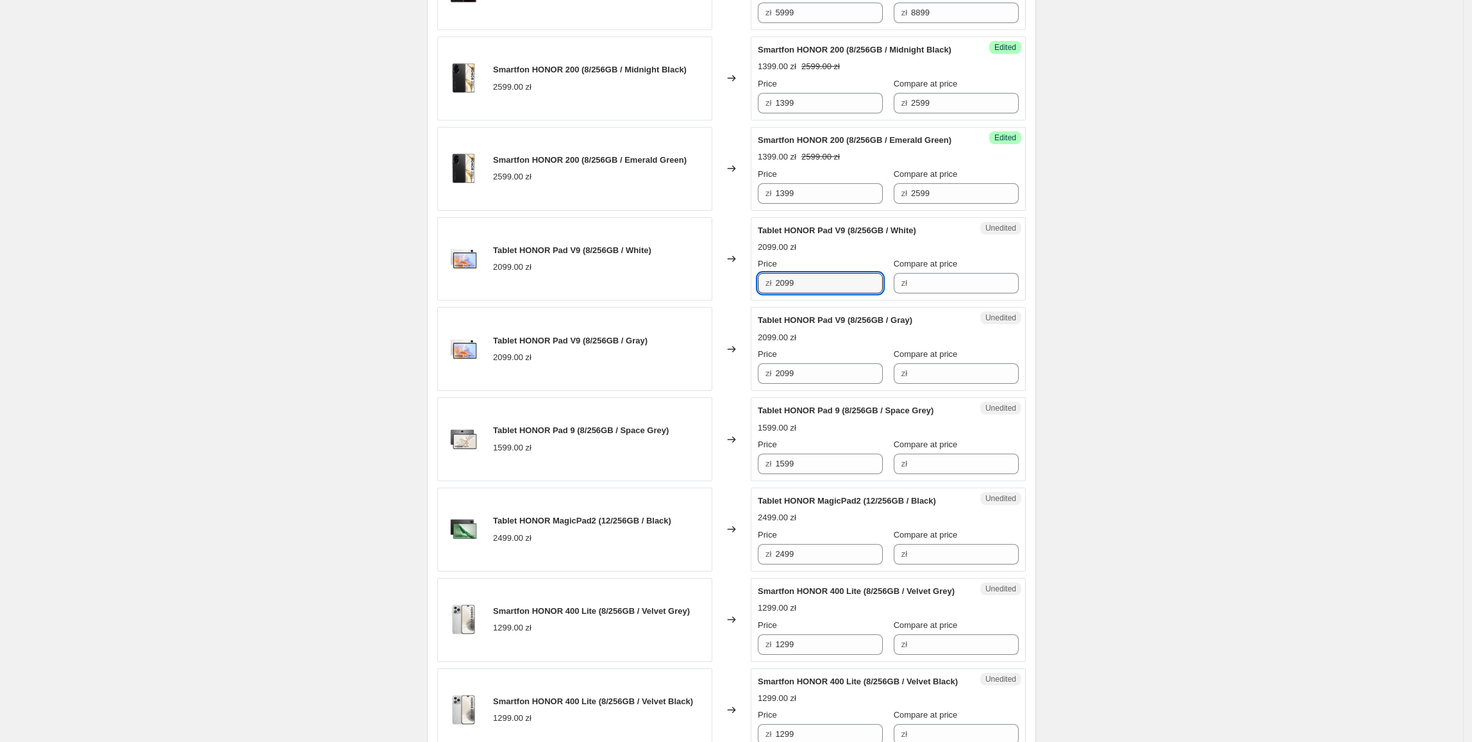
drag, startPoint x: 821, startPoint y: 355, endPoint x: 764, endPoint y: 362, distance: 57.4
click at [724, 301] on div "Tablet HONOR Pad V9 (8/256GB / White) 2099.00 zł Changed to Unedited Tablet HON…" at bounding box center [731, 259] width 589 height 84
click at [940, 294] on input "Compare at price" at bounding box center [965, 283] width 108 height 21
paste input "2099"
type input "2099"
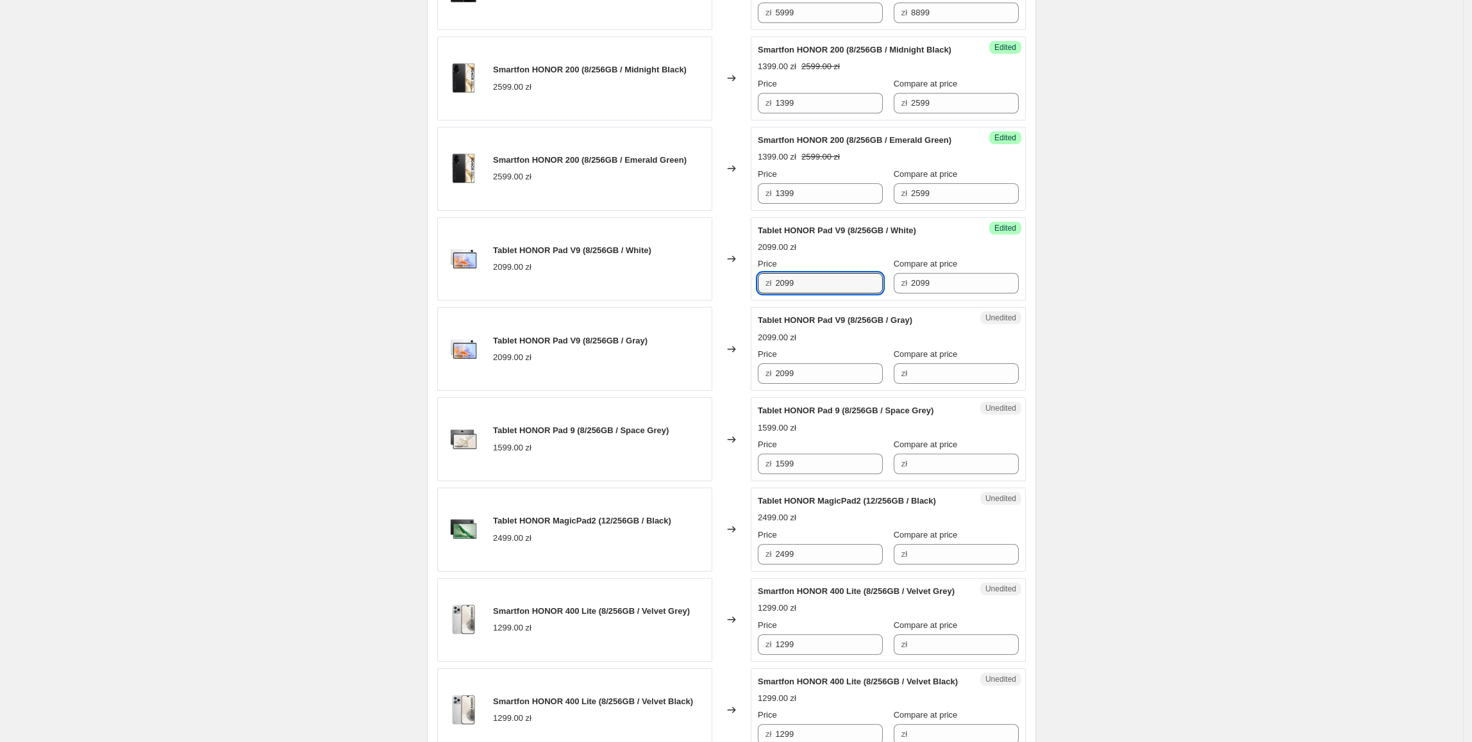
drag, startPoint x: 807, startPoint y: 353, endPoint x: 776, endPoint y: 360, distance: 31.7
click at [777, 294] on div "zł 2099" at bounding box center [820, 283] width 125 height 21
type input "1799"
click at [732, 356] on icon at bounding box center [731, 349] width 13 height 13
click at [830, 294] on div "Price zł 1799" at bounding box center [820, 276] width 125 height 36
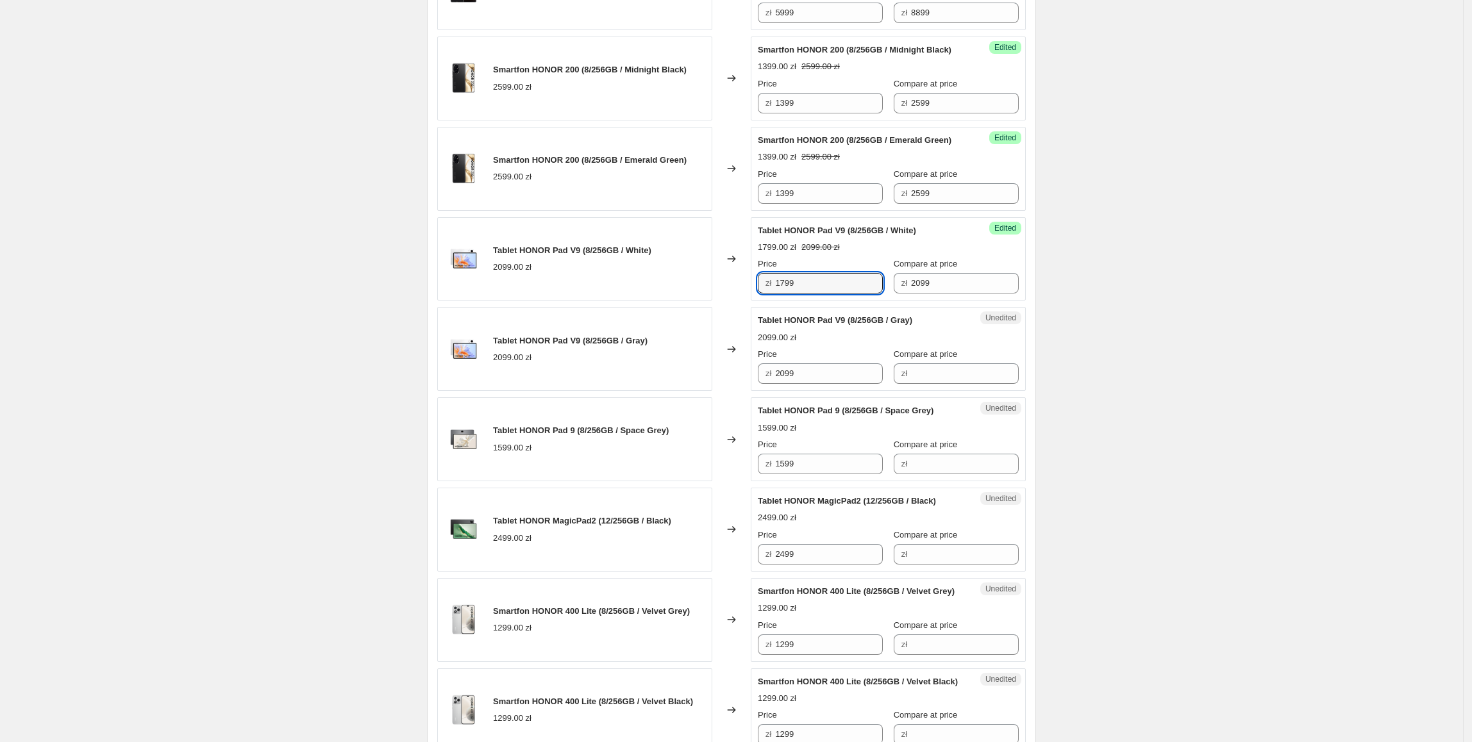
drag, startPoint x: 832, startPoint y: 349, endPoint x: 739, endPoint y: 365, distance: 93.7
click at [739, 301] on div "Tablet HONOR Pad V9 (8/256GB / White) 2099.00 zł Changed to Success Edited Tabl…" at bounding box center [731, 259] width 589 height 84
paste input "17"
drag, startPoint x: 821, startPoint y: 444, endPoint x: 709, endPoint y: 444, distance: 111.6
click at [709, 391] on div "Tablet HONOR Pad V9 (8/256GB / Gray) 2099.00 zł Changed to Unedited Tablet HONO…" at bounding box center [731, 349] width 589 height 84
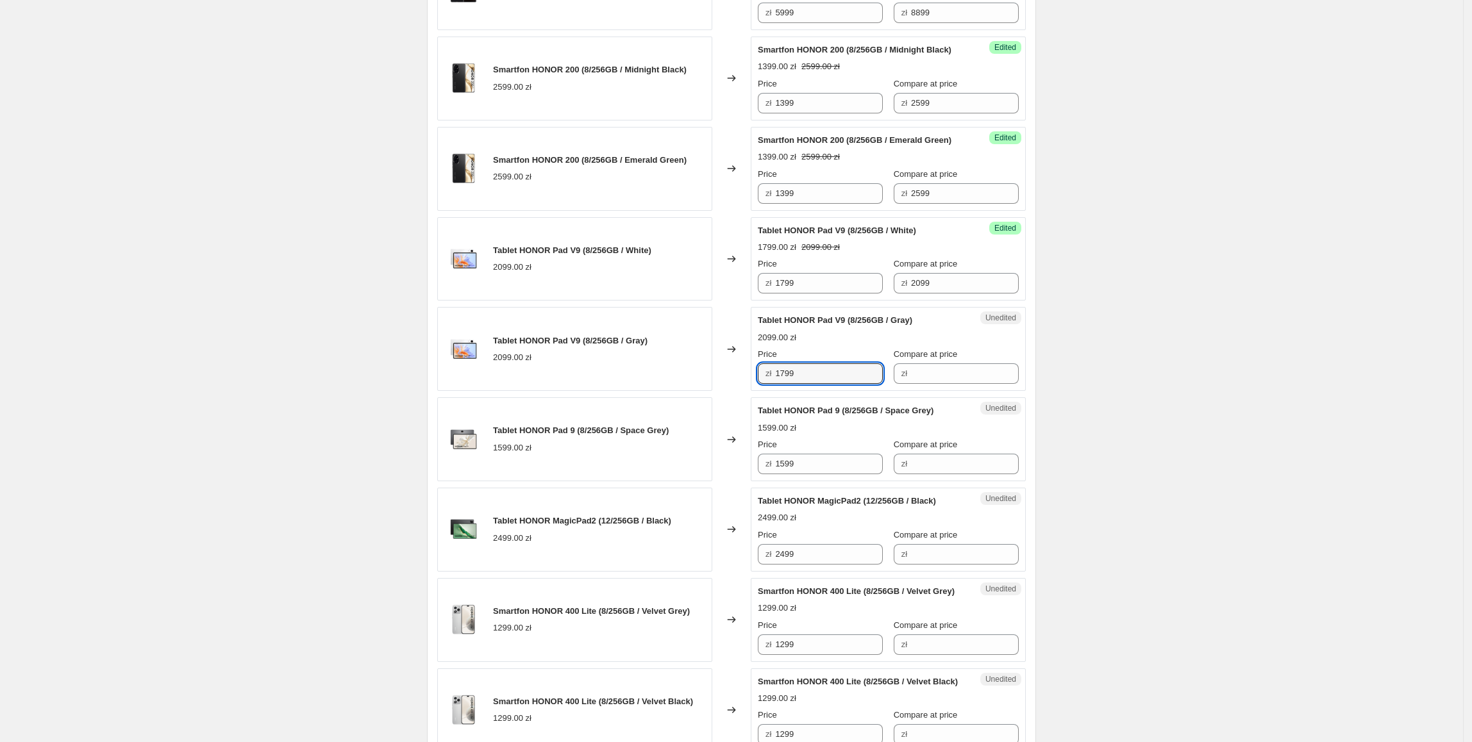
type input "1799"
click at [710, 391] on div "Tablet HONOR Pad V9 (8/256GB / Gray) 2099.00 zł" at bounding box center [574, 349] width 275 height 84
drag, startPoint x: 950, startPoint y: 357, endPoint x: 889, endPoint y: 369, distance: 62.7
click at [878, 294] on div "Price zł 1799 Compare at price zł 2099" at bounding box center [888, 276] width 261 height 36
click at [926, 384] on input "Compare at price" at bounding box center [965, 374] width 108 height 21
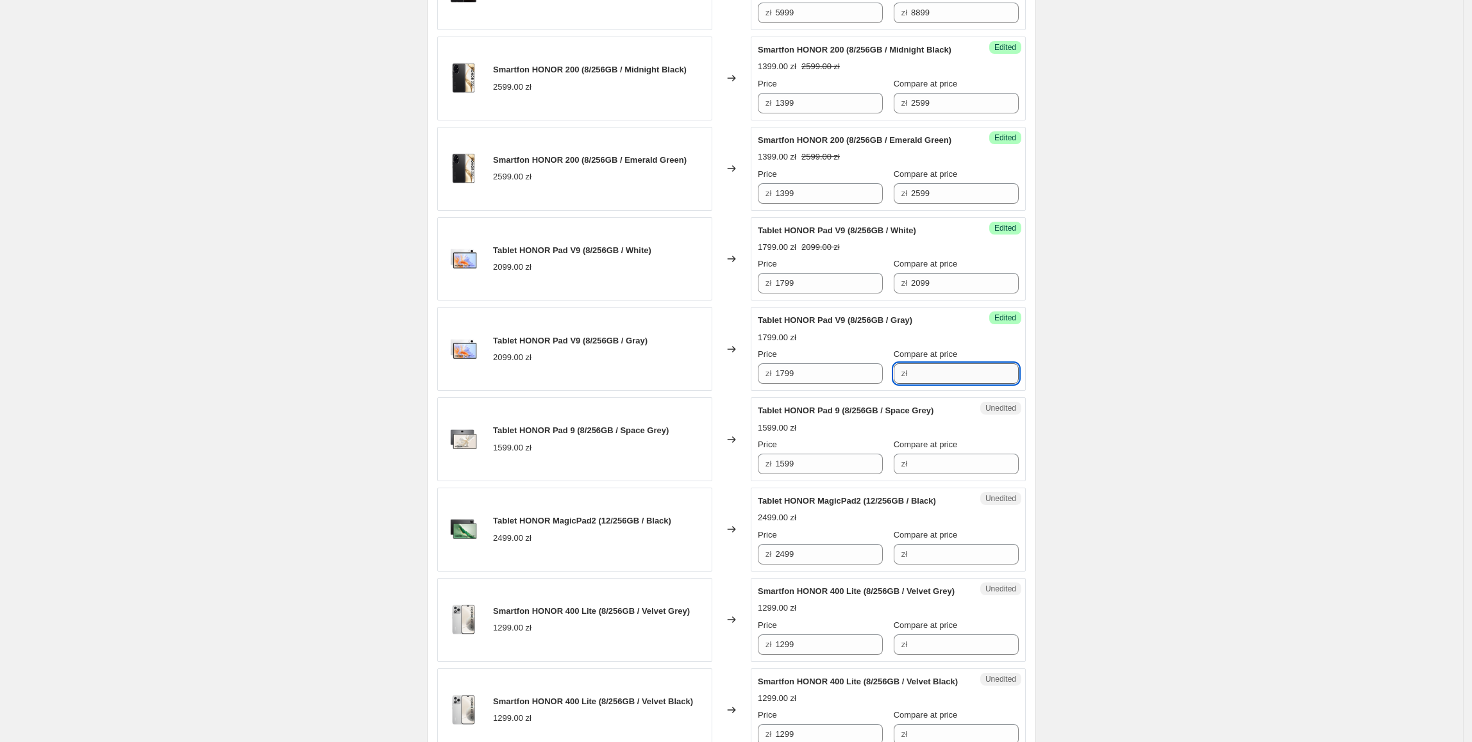
paste input "2099"
type input "2099"
click at [683, 464] on div "Smartfon HONOR Magic7 Pro 5G (12/512GB / Black) 5799.00 zł Changed to Success E…" at bounding box center [731, 168] width 589 height 1373
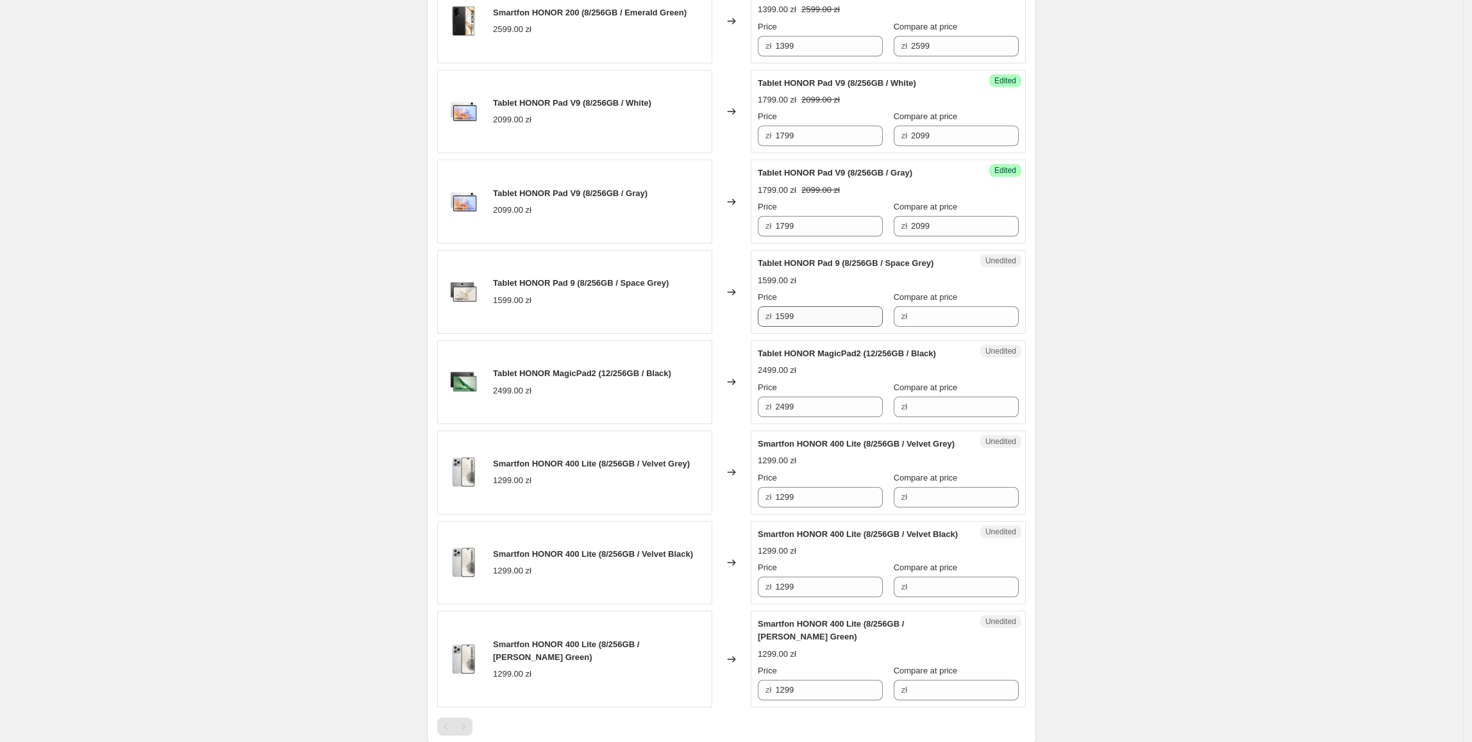
scroll to position [1137, 0]
drag, startPoint x: 828, startPoint y: 378, endPoint x: 739, endPoint y: 390, distance: 90.6
click at [719, 333] on div "Tablet HONOR Pad 9 (8/256GB / Space Grey) 1599.00 zł Changed to Unedited Tablet…" at bounding box center [731, 291] width 589 height 84
click at [914, 326] on input "Compare at price" at bounding box center [965, 315] width 108 height 21
paste input "1599"
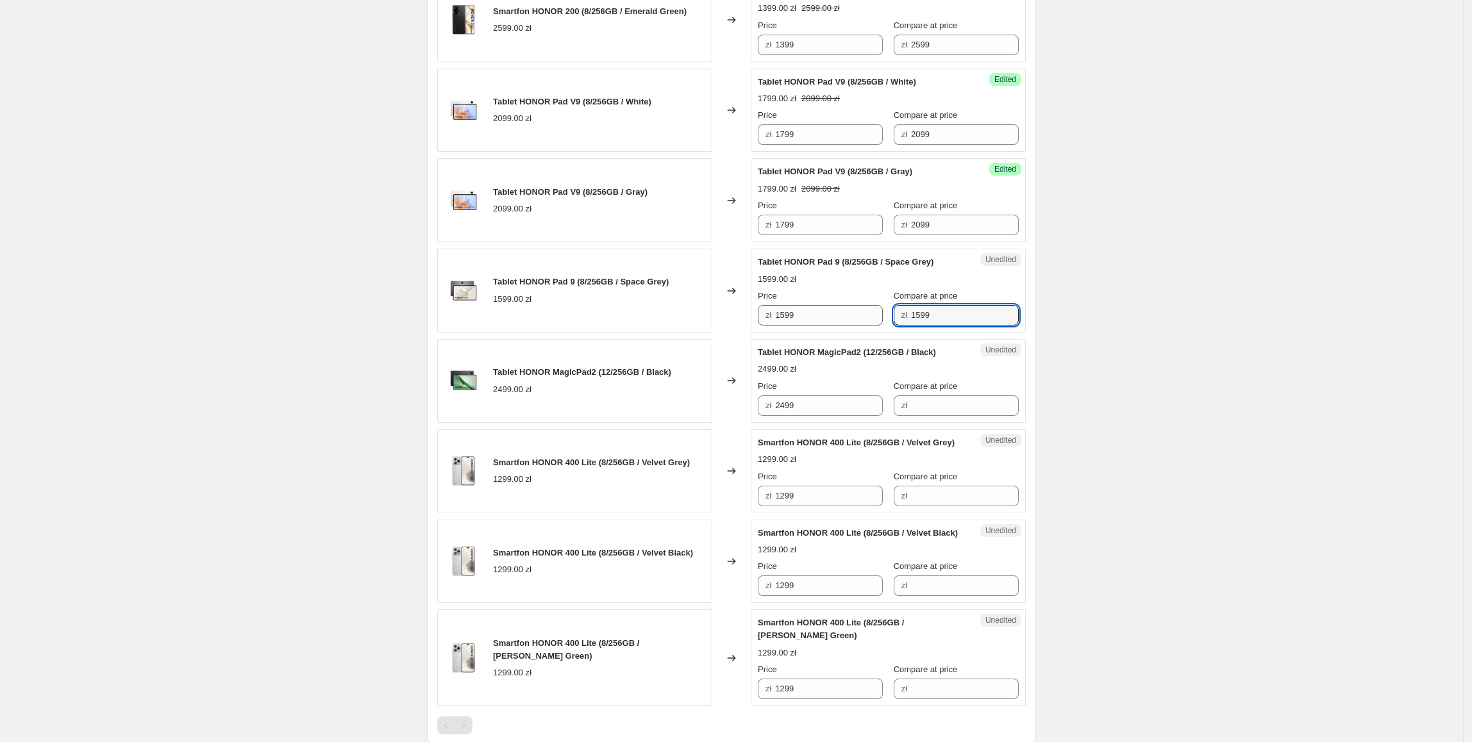
type input "1599"
drag, startPoint x: 839, startPoint y: 376, endPoint x: 734, endPoint y: 373, distance: 104.5
click at [742, 333] on div "Tablet HONOR Pad 9 (8/256GB / Space Grey) 1599.00 zł Changed to Success Edited …" at bounding box center [731, 291] width 589 height 84
type input "999"
click at [645, 423] on div "Tablet HONOR MagicPad2 (12/256GB / Black) 2499.00 zł" at bounding box center [574, 381] width 275 height 84
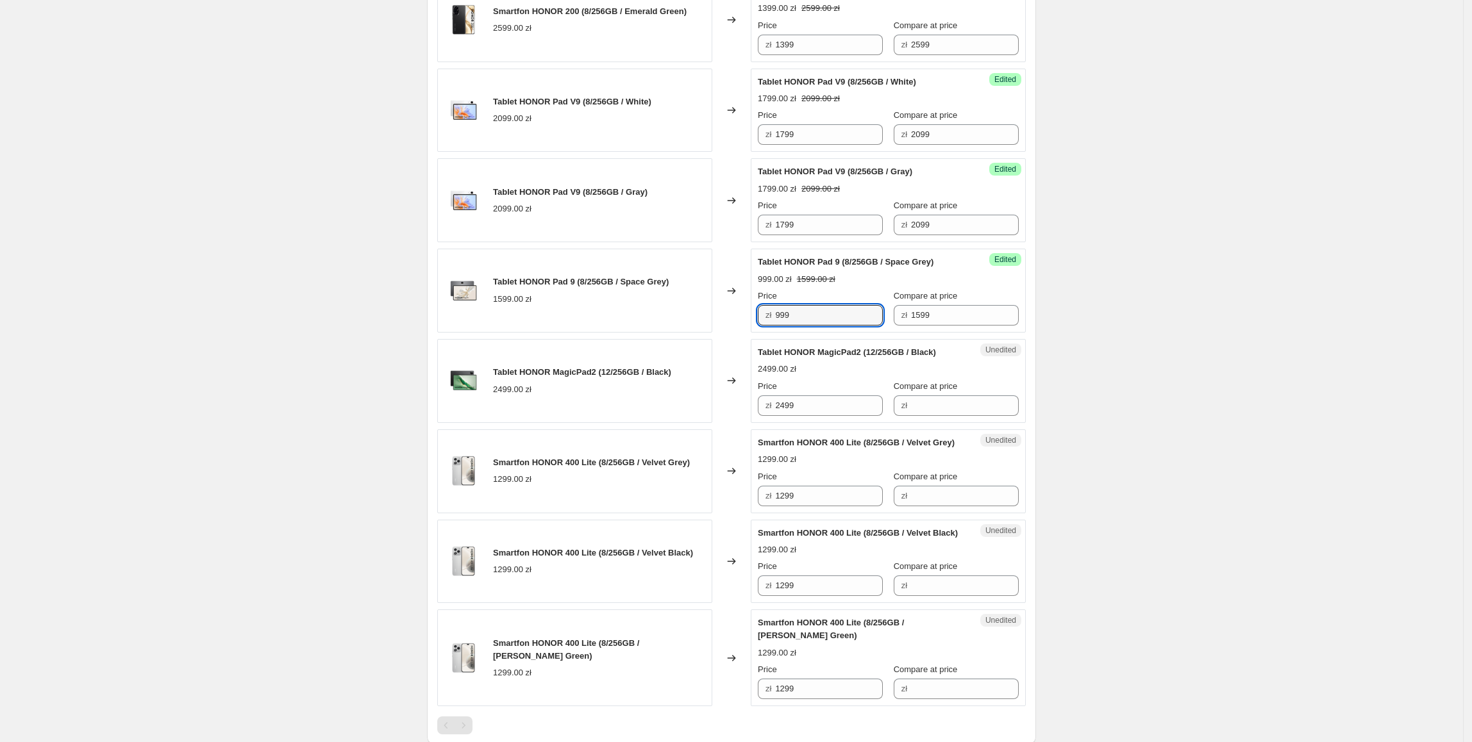
drag, startPoint x: 830, startPoint y: 378, endPoint x: 721, endPoint y: 396, distance: 110.6
click at [713, 333] on div "Tablet HONOR Pad 9 (8/256GB / Space Grey) 1599.00 zł Changed to Success Edited …" at bounding box center [731, 291] width 589 height 84
click at [632, 396] on div "Tablet HONOR MagicPad2 (12/256GB / Black) 2499.00 zł" at bounding box center [582, 380] width 178 height 29
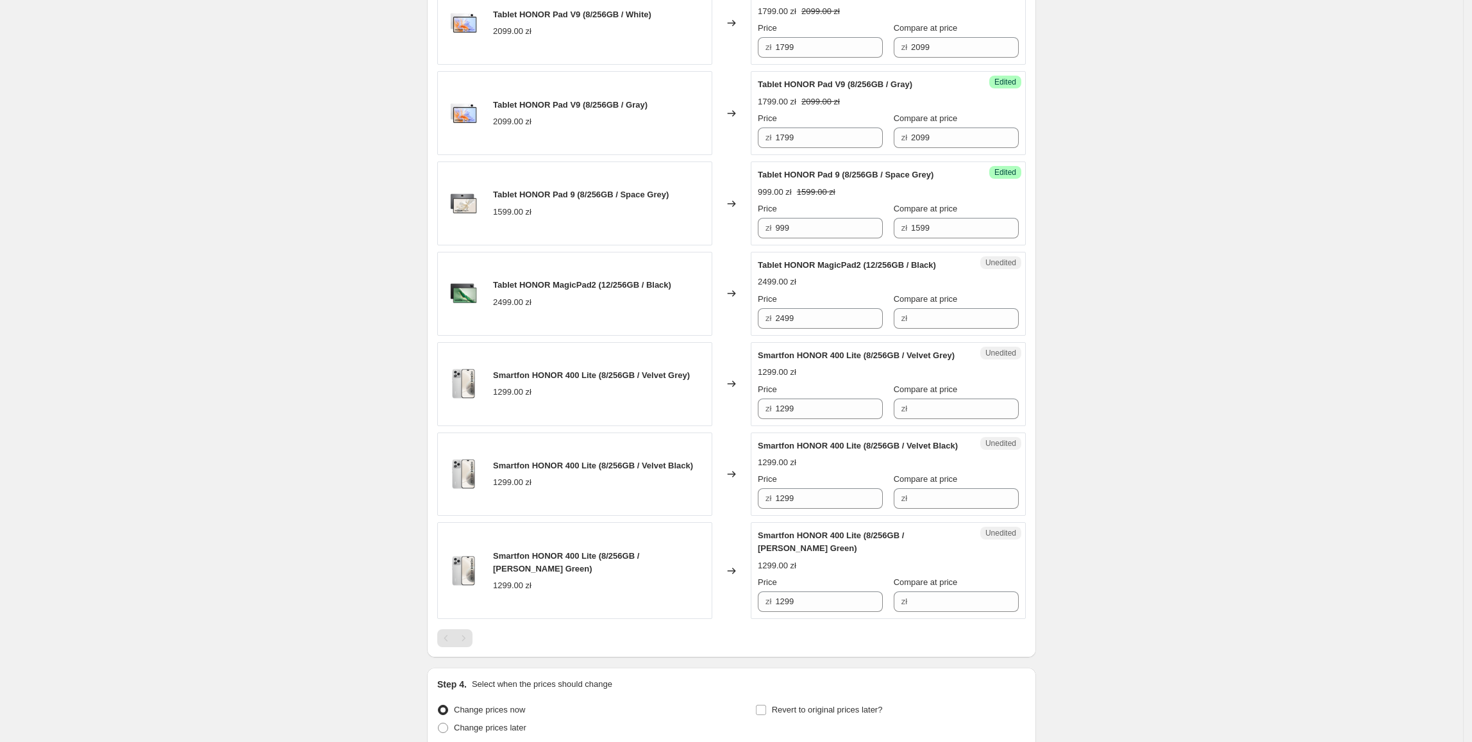
scroll to position [1226, 0]
drag, startPoint x: 831, startPoint y: 389, endPoint x: 774, endPoint y: 408, distance: 59.6
click at [948, 328] on input "Compare at price" at bounding box center [965, 317] width 108 height 21
paste input "2499"
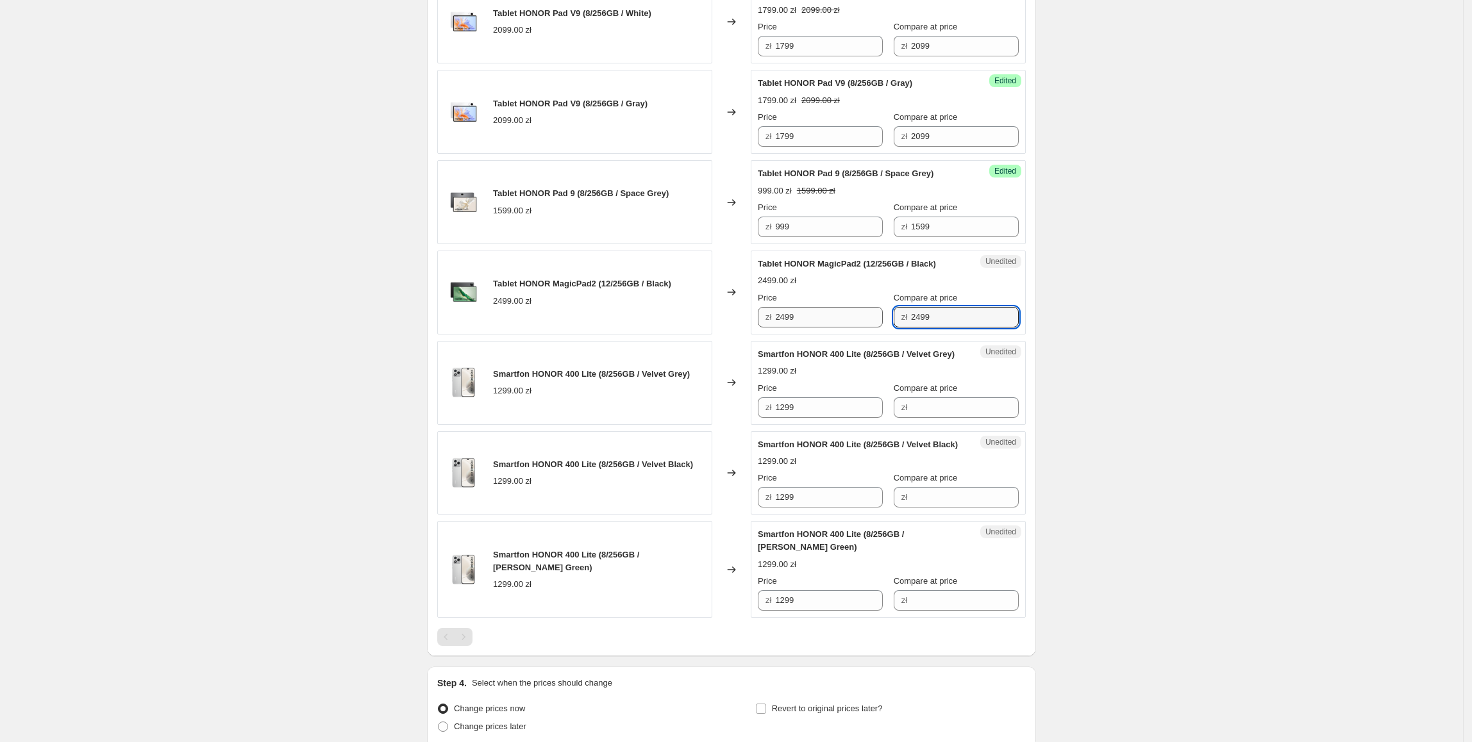
type input "2499"
drag, startPoint x: 826, startPoint y: 395, endPoint x: 752, endPoint y: 400, distance: 74.5
click at [752, 335] on div "Tablet HONOR MagicPad2 (12/256GB / Black) 2499.00 zł Changed to Success Edited …" at bounding box center [731, 293] width 589 height 84
type input "2199"
click at [732, 389] on icon at bounding box center [731, 382] width 13 height 13
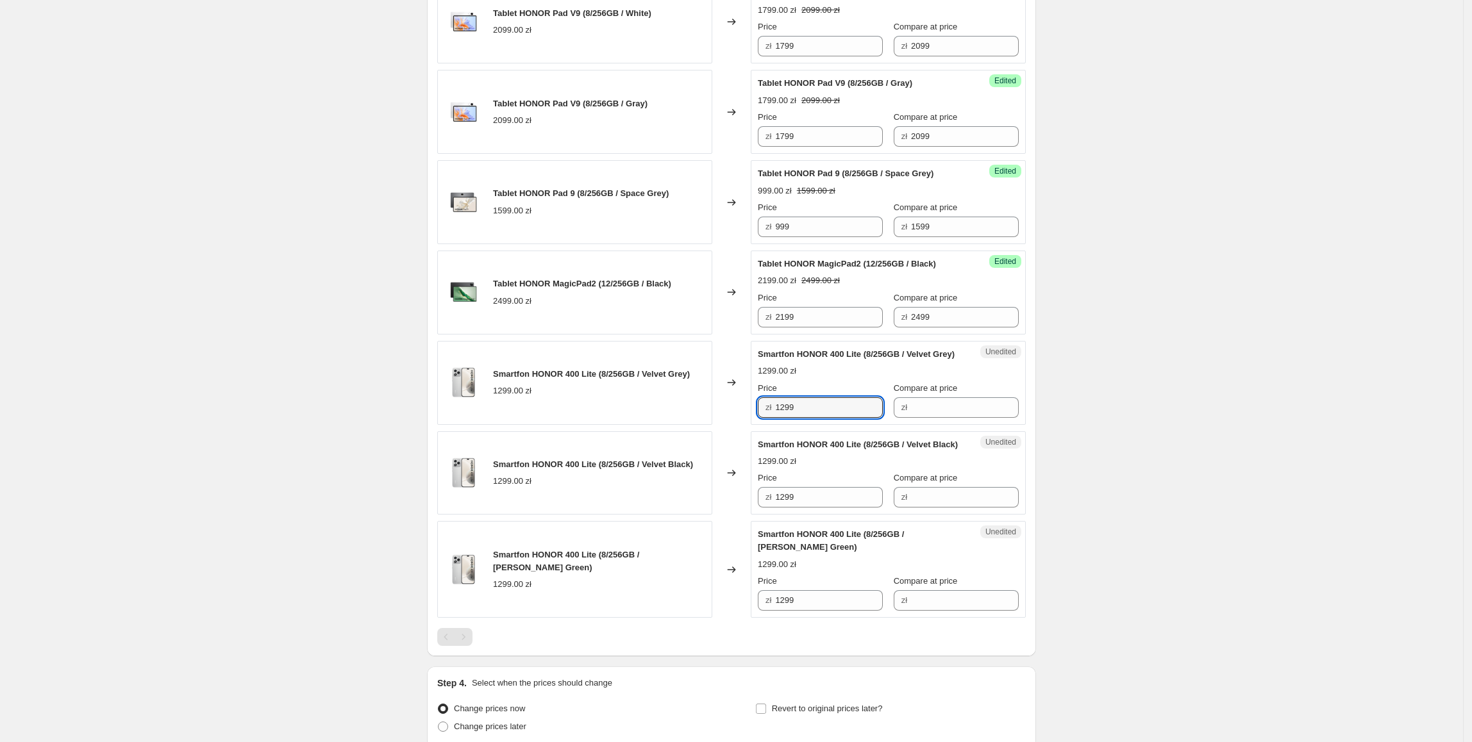
drag, startPoint x: 808, startPoint y: 491, endPoint x: 763, endPoint y: 514, distance: 51.0
click at [724, 425] on div "Smartfon HONOR 400 Lite (8/256GB / Velvet Grey) 1299.00 zł Changed to Unedited …" at bounding box center [731, 383] width 589 height 84
click at [923, 418] on input "Compare at price" at bounding box center [965, 407] width 108 height 21
paste input "1299"
type input "1299"
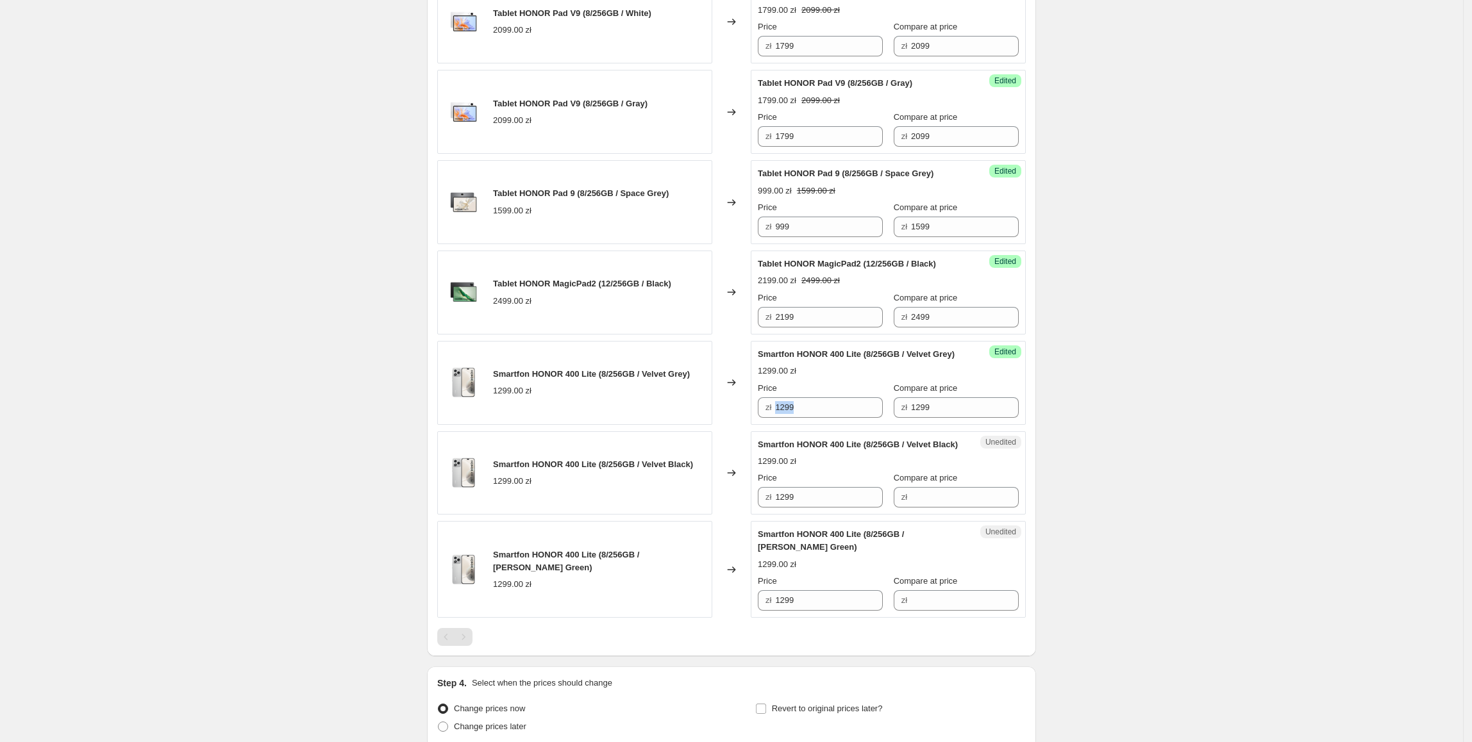
drag, startPoint x: 836, startPoint y: 506, endPoint x: 807, endPoint y: 503, distance: 29.6
click at [807, 425] on div "Success Edited Smartfon HONOR 400 Lite (8/256GB / Velvet Grey) 1299.00 zł Price…" at bounding box center [888, 383] width 275 height 84
click at [827, 418] on input "1299" at bounding box center [829, 407] width 108 height 21
drag, startPoint x: 845, startPoint y: 491, endPoint x: 775, endPoint y: 498, distance: 70.2
click at [775, 418] on div "zł 1299" at bounding box center [820, 407] width 125 height 21
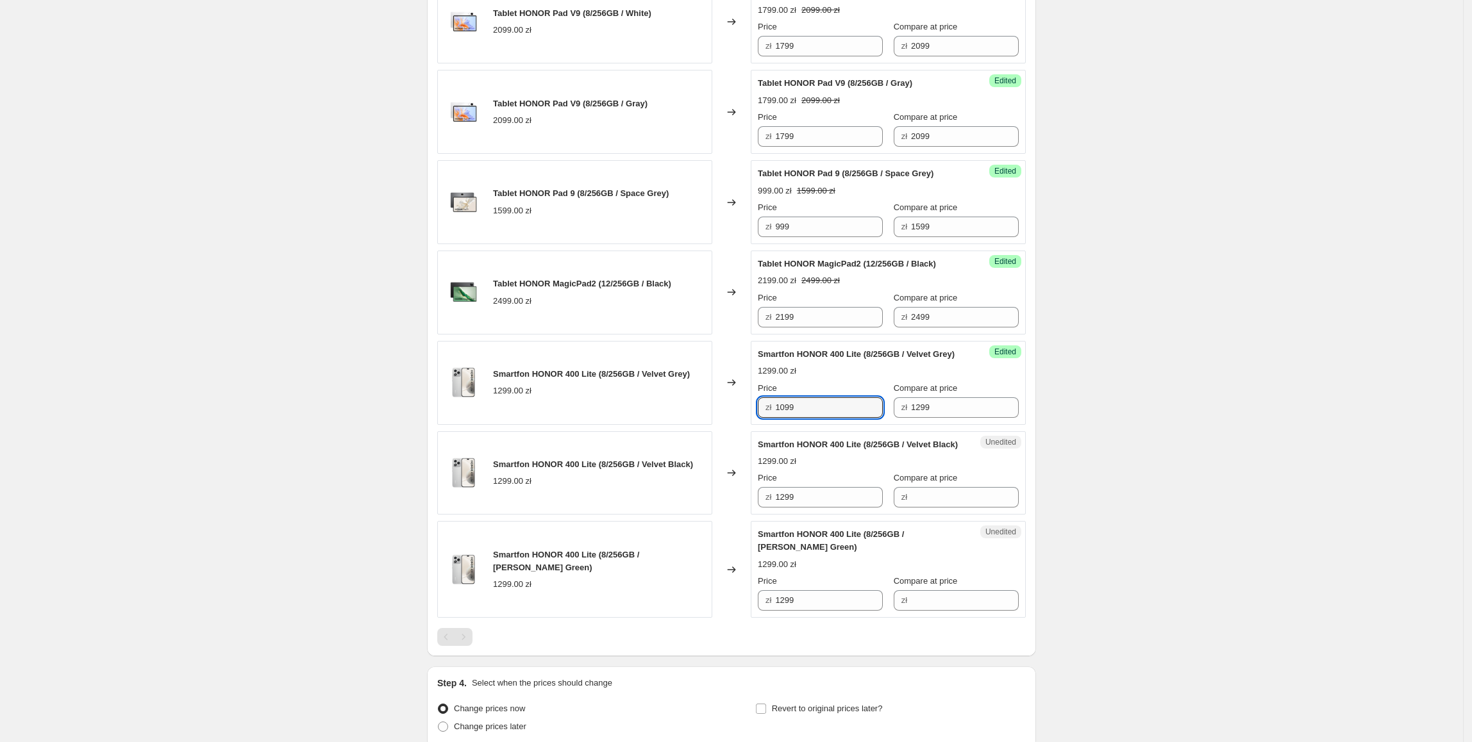
type input "1099"
click at [639, 421] on div "Smartfon HONOR 400 Lite (8/256GB / Velvet Grey) 1299.00 zł" at bounding box center [574, 383] width 275 height 84
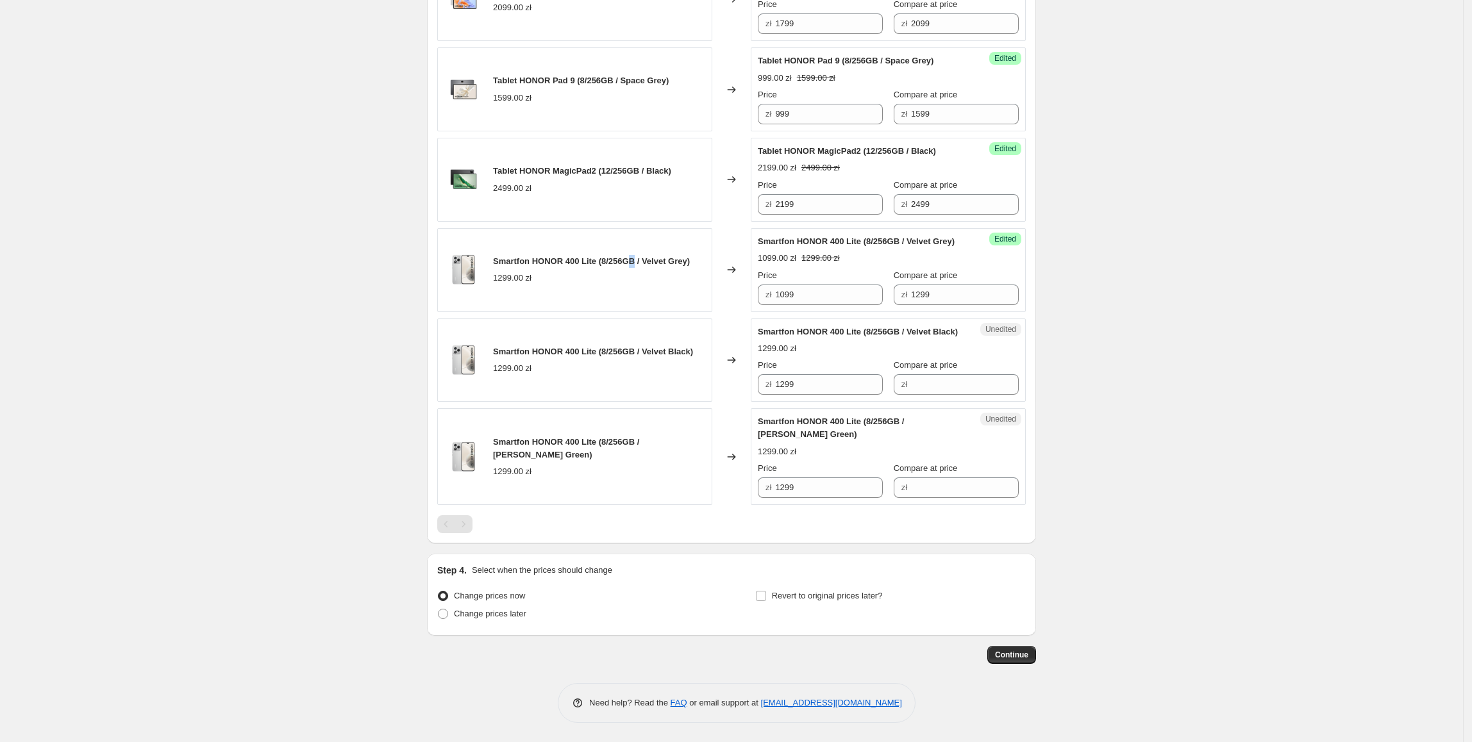
scroll to position [1390, 0]
drag, startPoint x: 819, startPoint y: 332, endPoint x: 744, endPoint y: 365, distance: 81.2
paste input "0"
drag, startPoint x: 839, startPoint y: 423, endPoint x: 682, endPoint y: 449, distance: 158.5
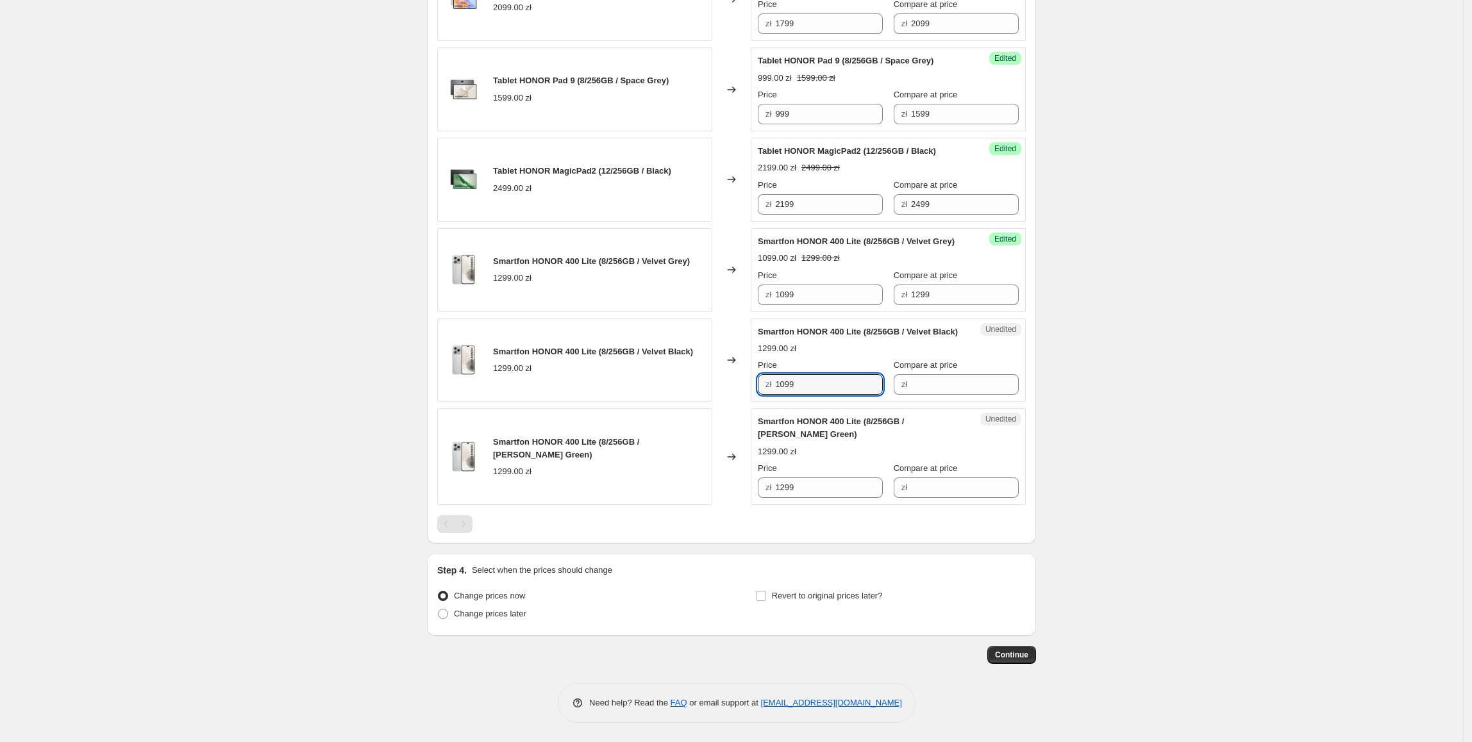
type input "1099"
drag, startPoint x: 682, startPoint y: 449, endPoint x: 749, endPoint y: 462, distance: 68.5
paste input "0"
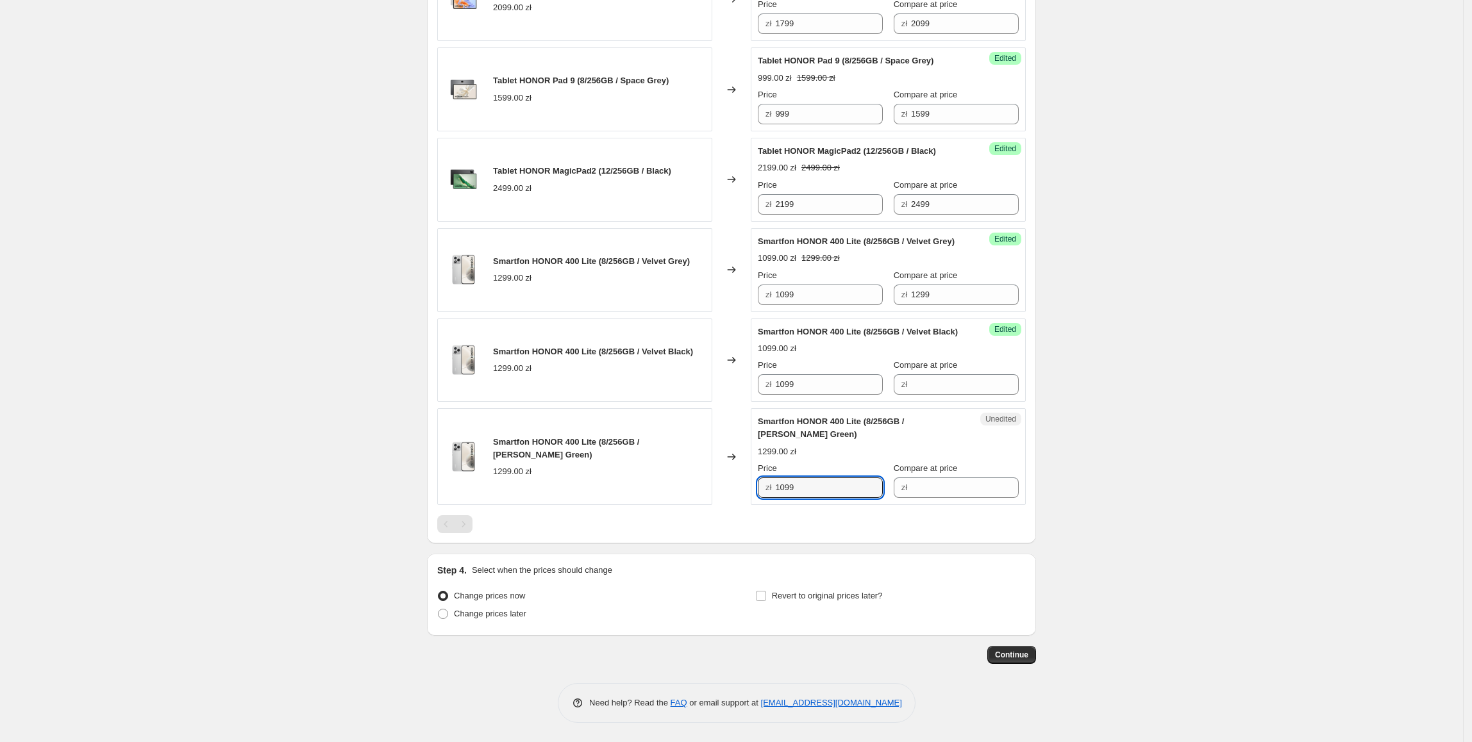
drag, startPoint x: 840, startPoint y: 536, endPoint x: 665, endPoint y: 540, distance: 175.1
click at [665, 505] on div "Smartfon HONOR 400 Lite (8/256GB / [PERSON_NAME] Green) 1299.00 zł Changed to U…" at bounding box center [731, 456] width 589 height 97
type input "1099"
click at [670, 505] on div "Smartfon HONOR 400 Lite (8/256GB / [PERSON_NAME] Green) 1299.00 zł" at bounding box center [574, 456] width 275 height 97
drag, startPoint x: 946, startPoint y: 331, endPoint x: 946, endPoint y: 431, distance: 100.0
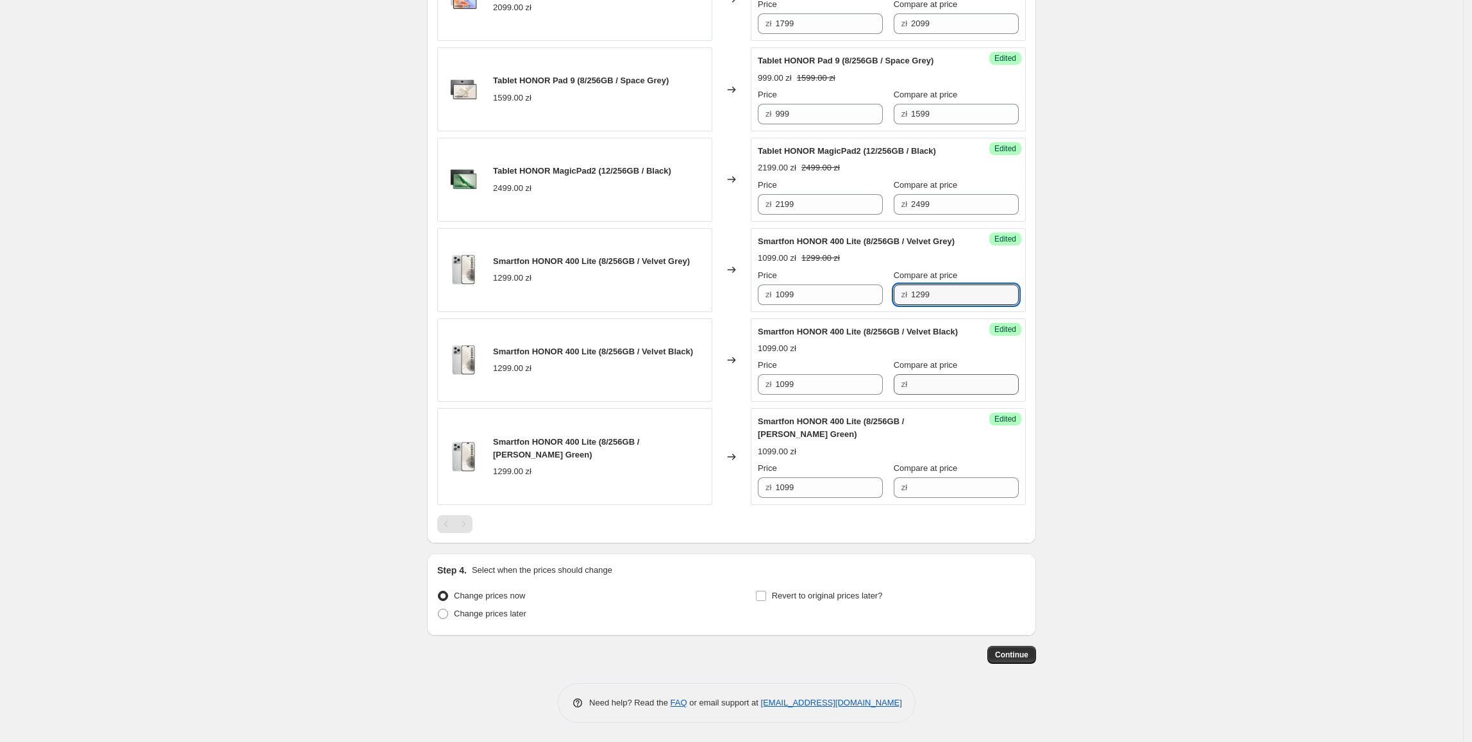
click at [942, 395] on input "Compare at price" at bounding box center [965, 384] width 108 height 21
paste input "1299"
type input "1299"
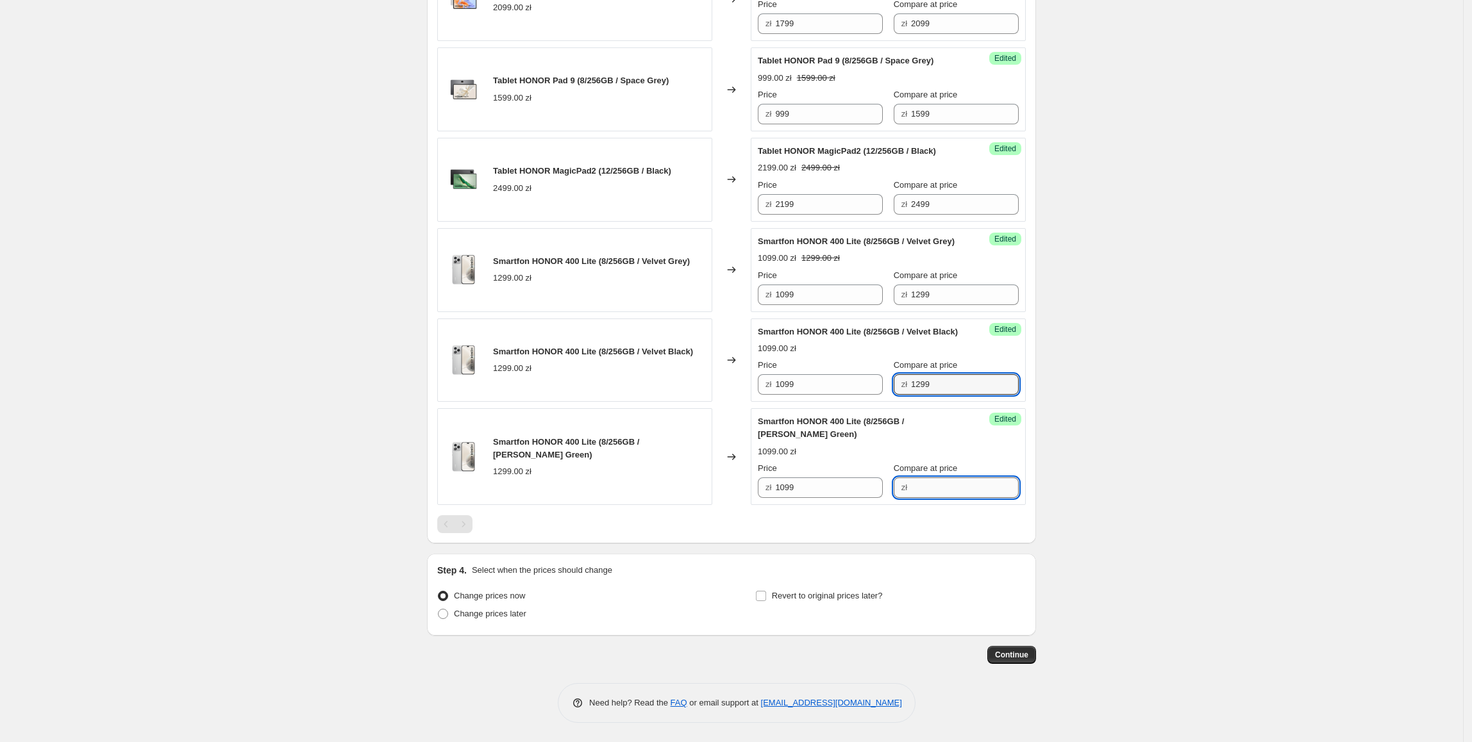
click at [923, 498] on input "Compare at price" at bounding box center [965, 488] width 108 height 21
paste input "1299"
type input "1299"
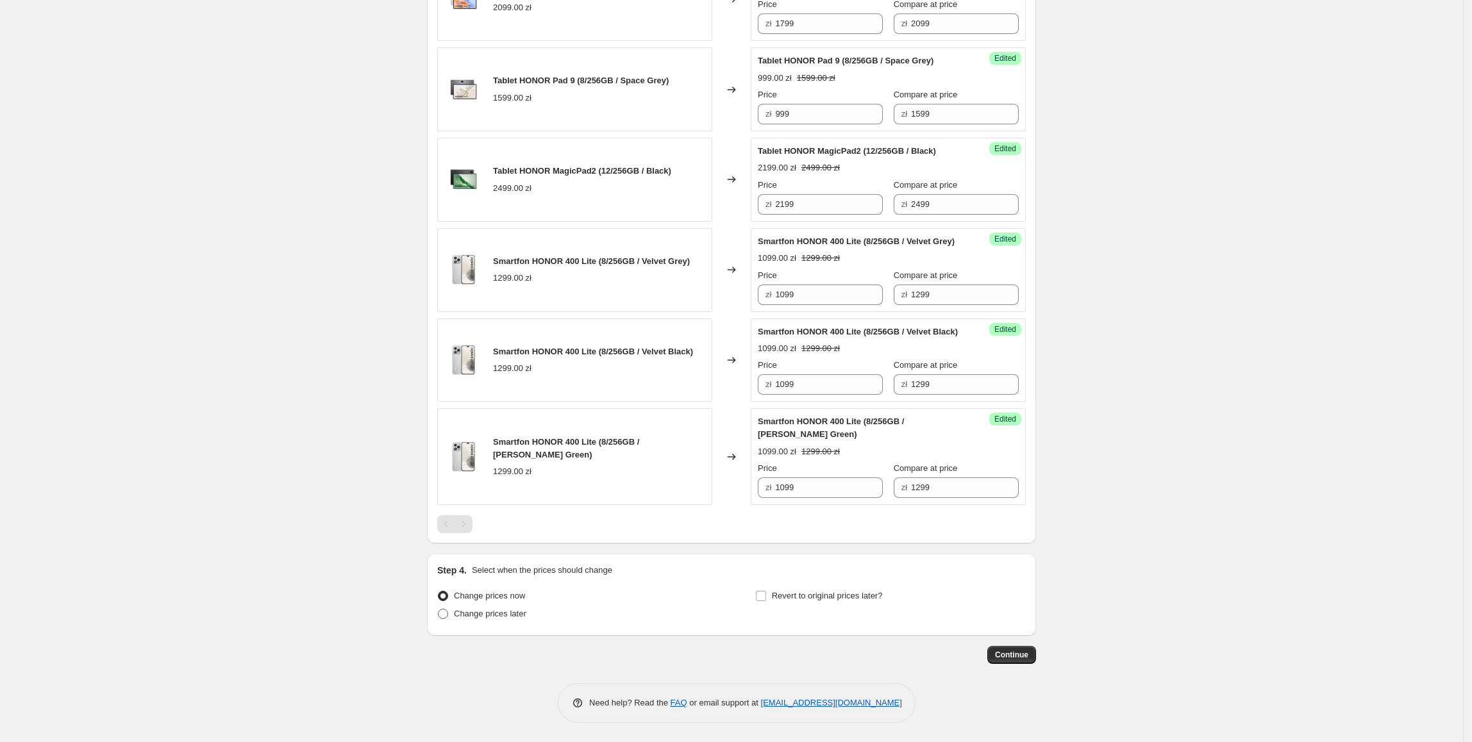
click at [500, 621] on span "Change prices later" at bounding box center [490, 614] width 72 height 13
click at [439, 610] on input "Change prices later" at bounding box center [438, 609] width 1 height 1
radio input "true"
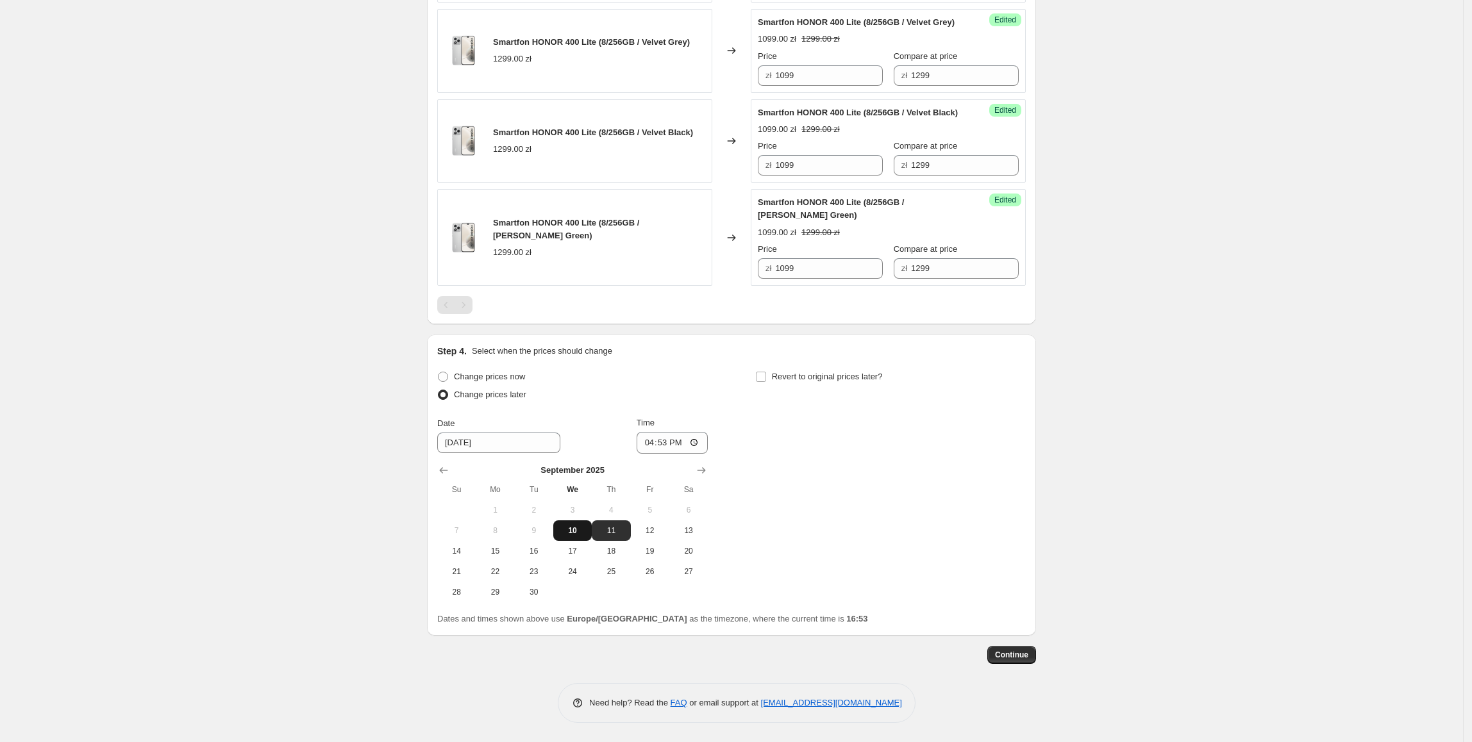
scroll to position [1583, 0]
click at [619, 536] on span "11" at bounding box center [611, 531] width 28 height 10
click at [657, 454] on input "16:53" at bounding box center [673, 443] width 72 height 22
type input "00:05"
click at [786, 541] on div "Change prices now Change prices later Date [DATE] Time 00:[DATE] Mo Tu We Th Fr…" at bounding box center [731, 485] width 589 height 235
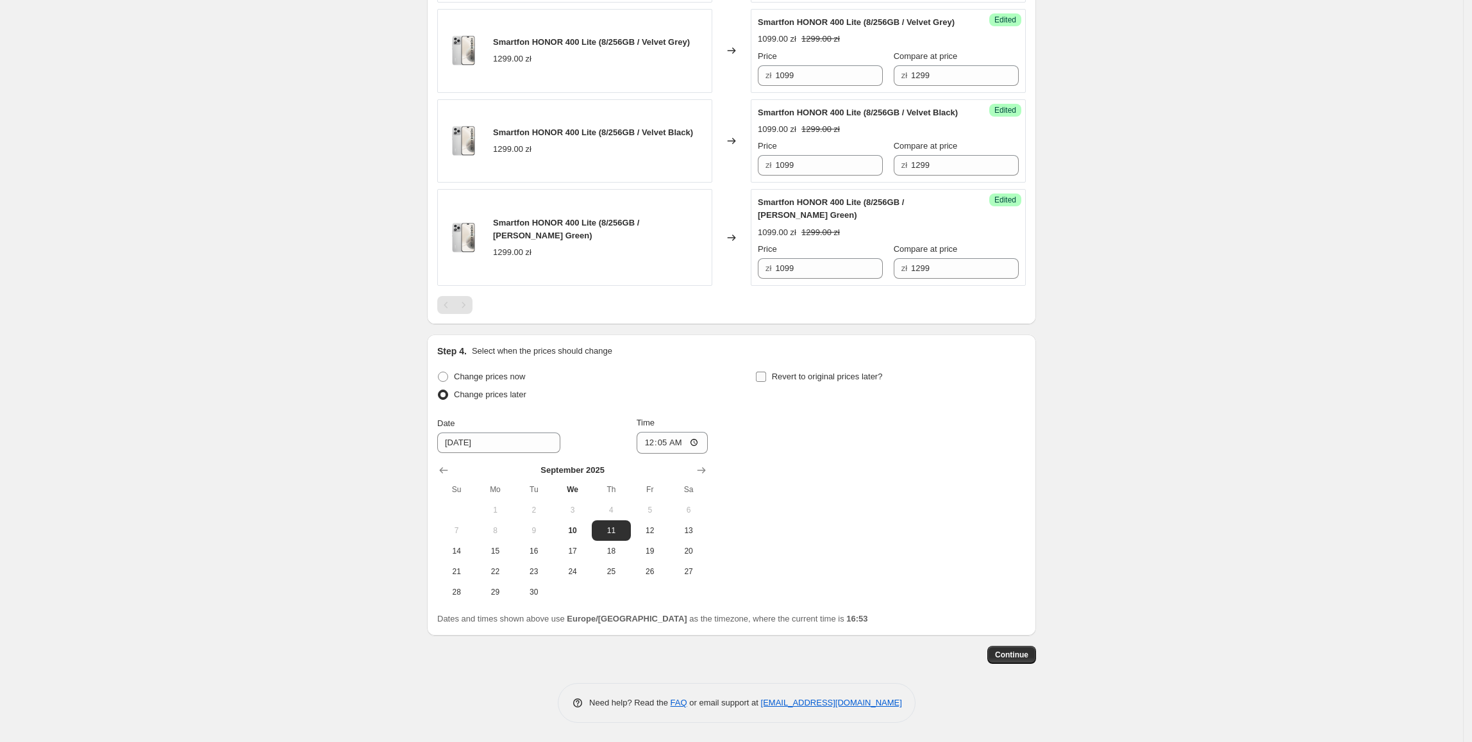
click at [821, 381] on span "Revert to original prices later?" at bounding box center [827, 377] width 111 height 10
click at [766, 382] on input "Revert to original prices later?" at bounding box center [761, 377] width 10 height 10
checkbox input "true"
click at [829, 603] on button "29" at bounding box center [813, 592] width 38 height 21
type input "[DATE]"
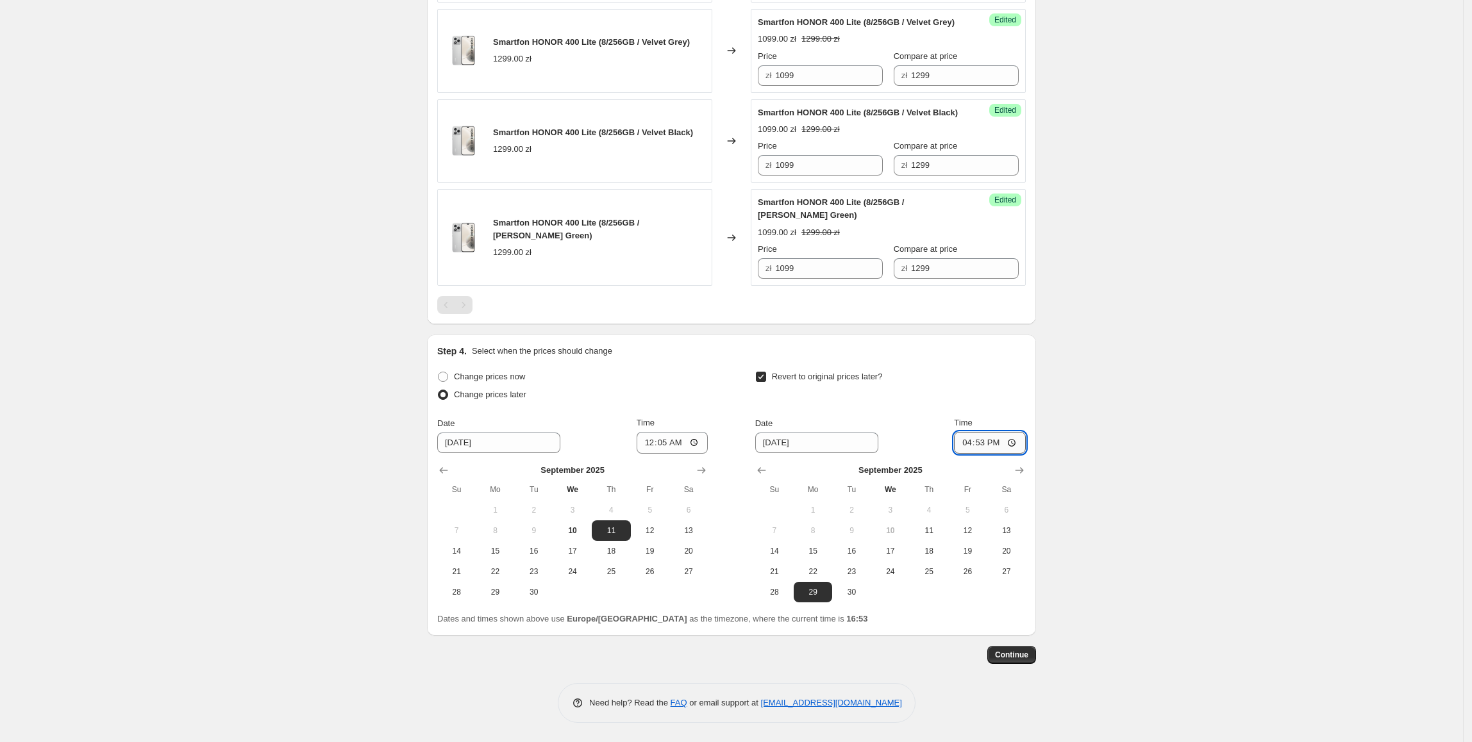
click at [978, 454] on input "16:53" at bounding box center [990, 443] width 72 height 22
type input "23:55"
click at [1023, 654] on span "Continue" at bounding box center [1011, 655] width 33 height 10
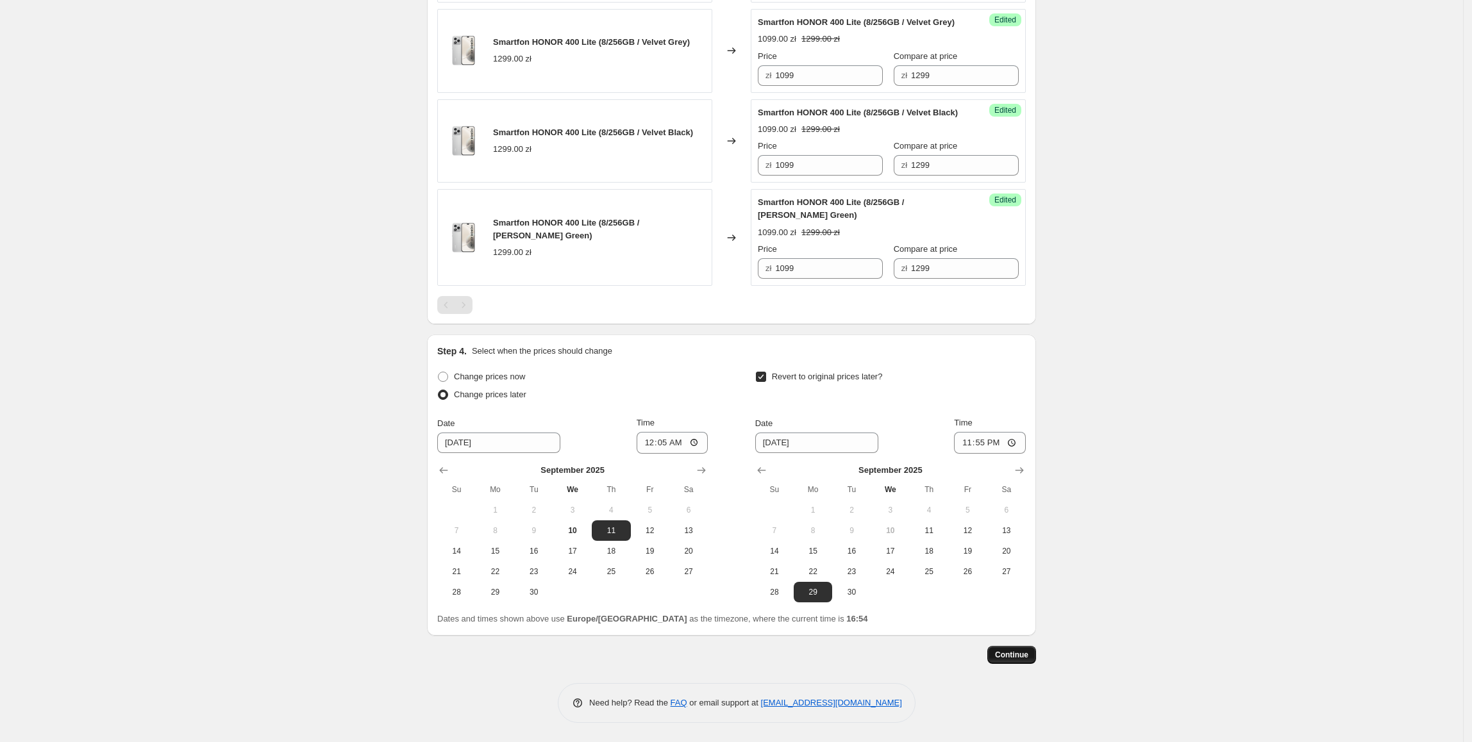
scroll to position [0, 0]
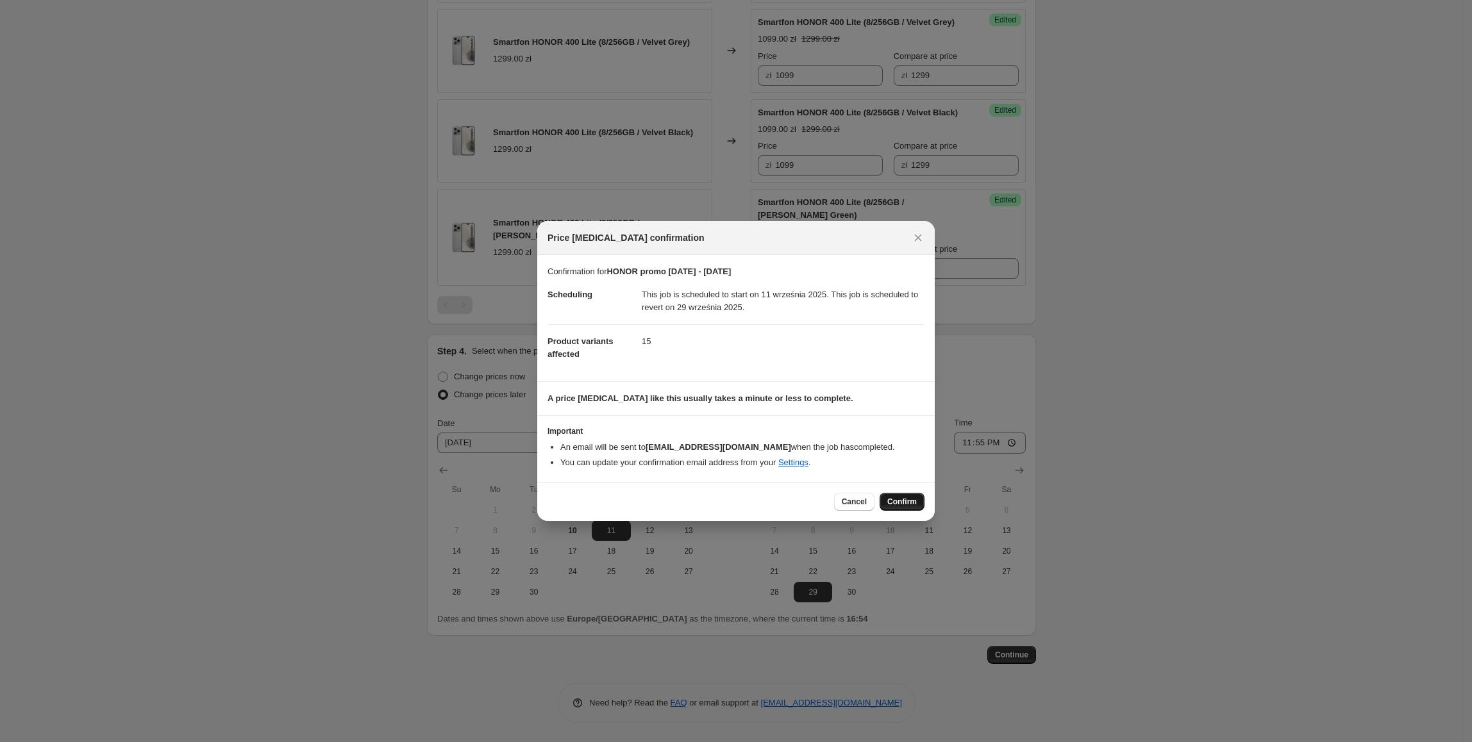
click at [890, 498] on span "Confirm" at bounding box center [901, 502] width 29 height 10
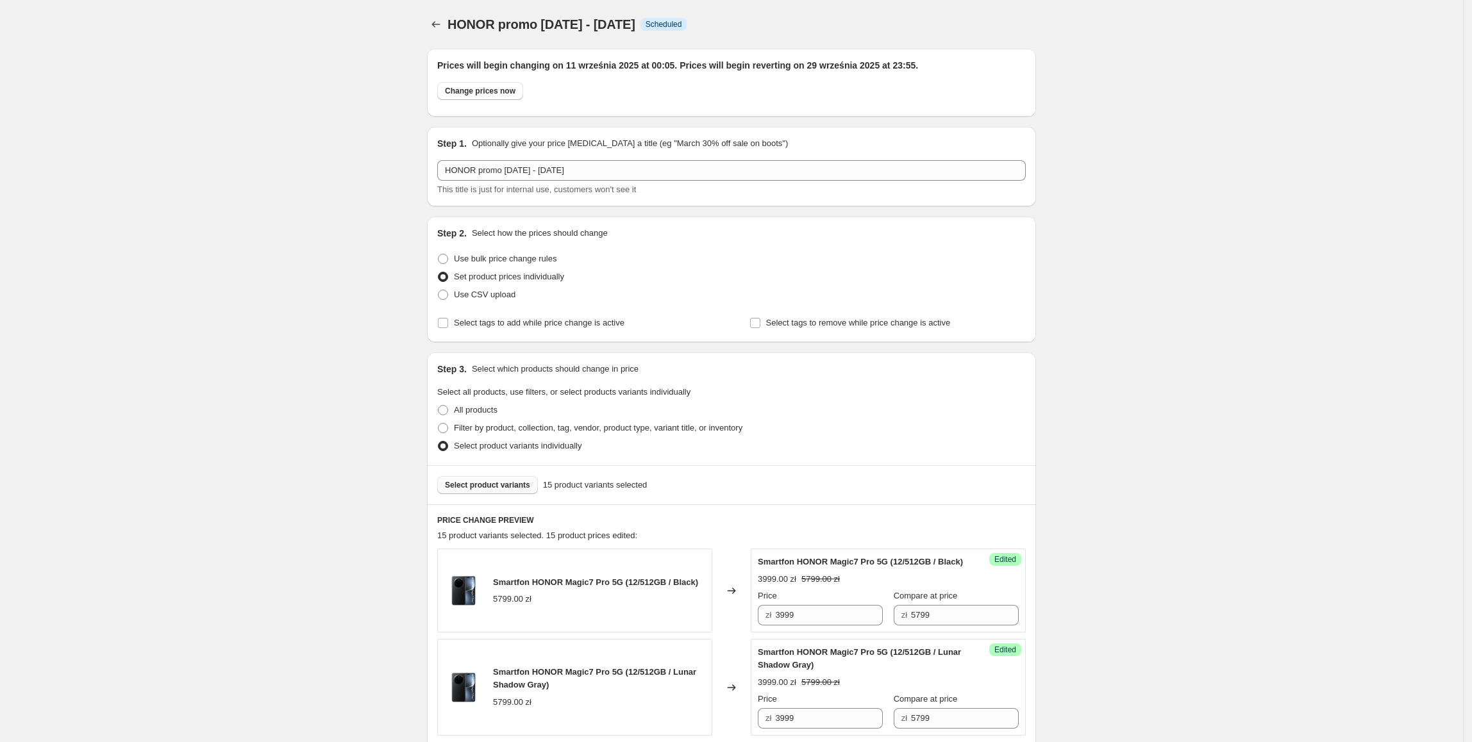
scroll to position [1655, 0]
